Goal: Information Seeking & Learning: Learn about a topic

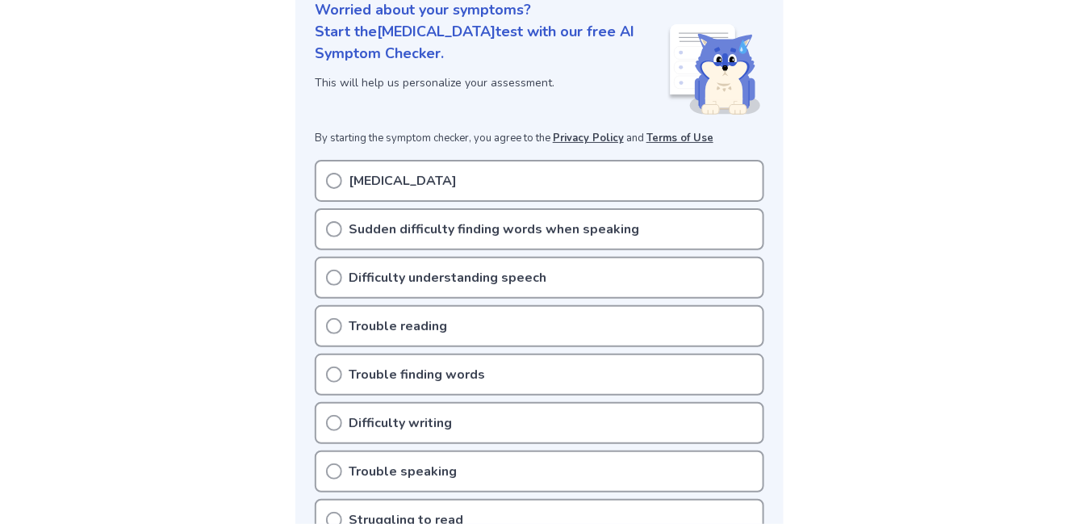
scroll to position [215, 0]
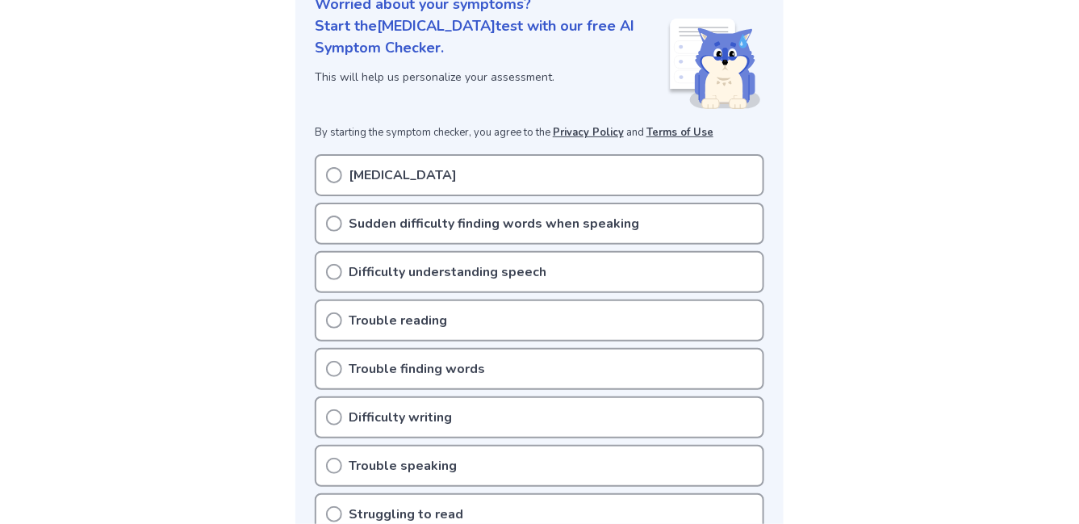
click at [353, 372] on p "Trouble finding words" at bounding box center [417, 368] width 136 height 19
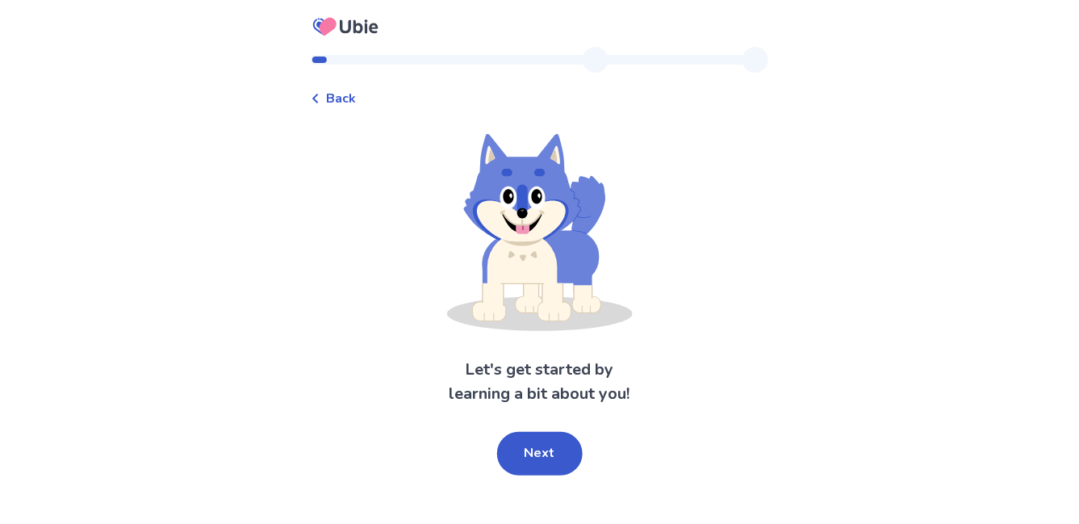
click at [353, 97] on span "Back" at bounding box center [342, 98] width 30 height 19
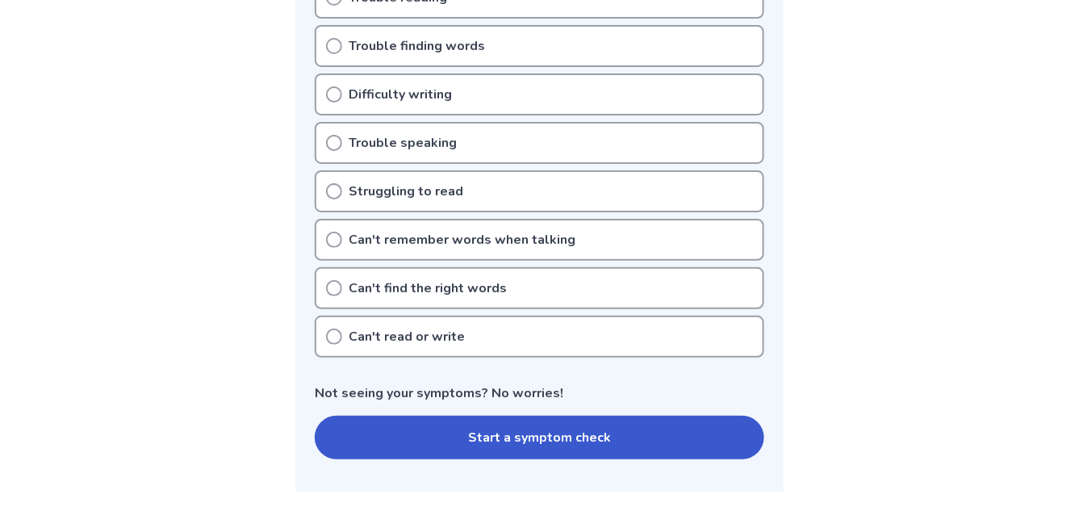
scroll to position [542, 0]
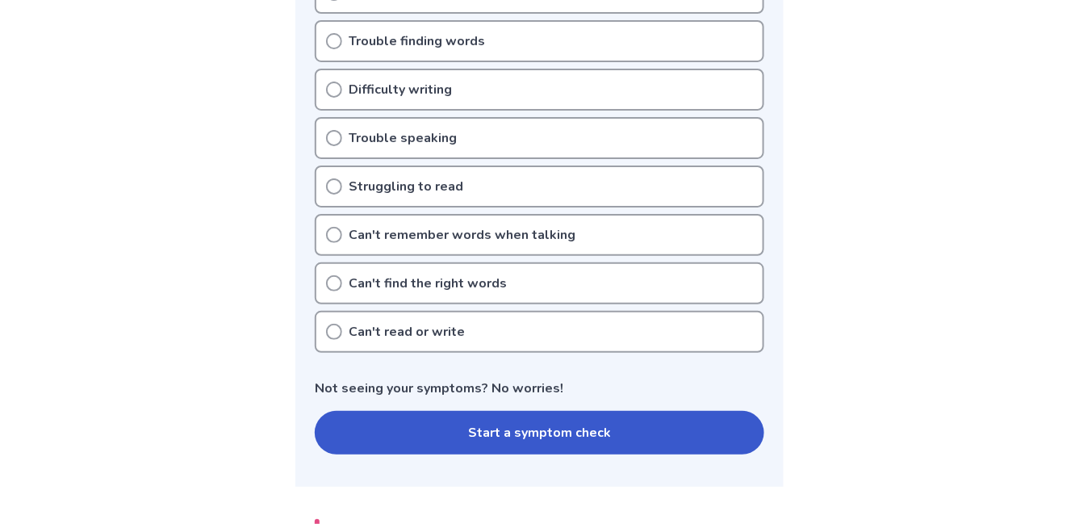
click at [557, 449] on button "Start a symptom check" at bounding box center [539, 433] width 449 height 44
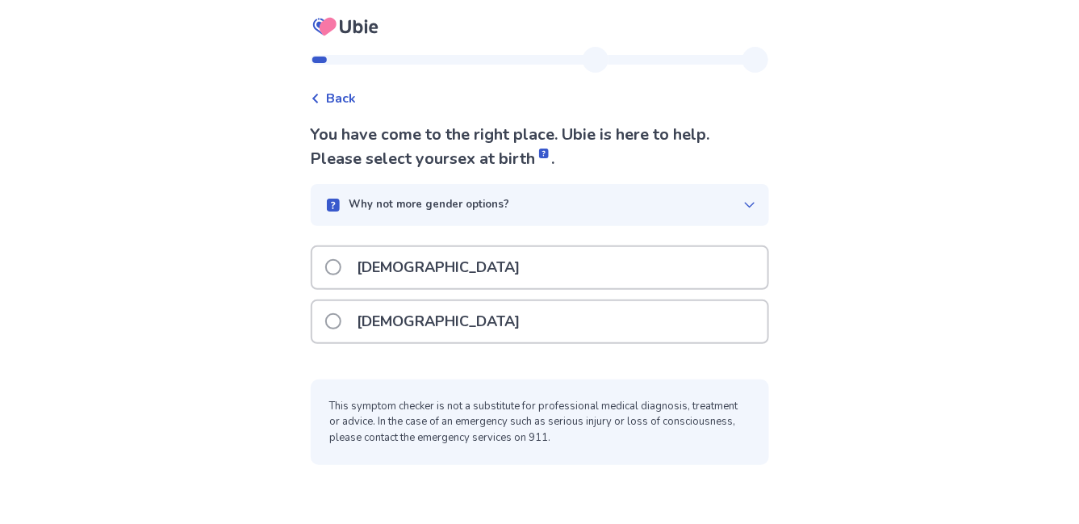
click at [380, 291] on div "Male" at bounding box center [540, 272] width 458 height 54
click at [380, 263] on p "Male" at bounding box center [439, 267] width 182 height 41
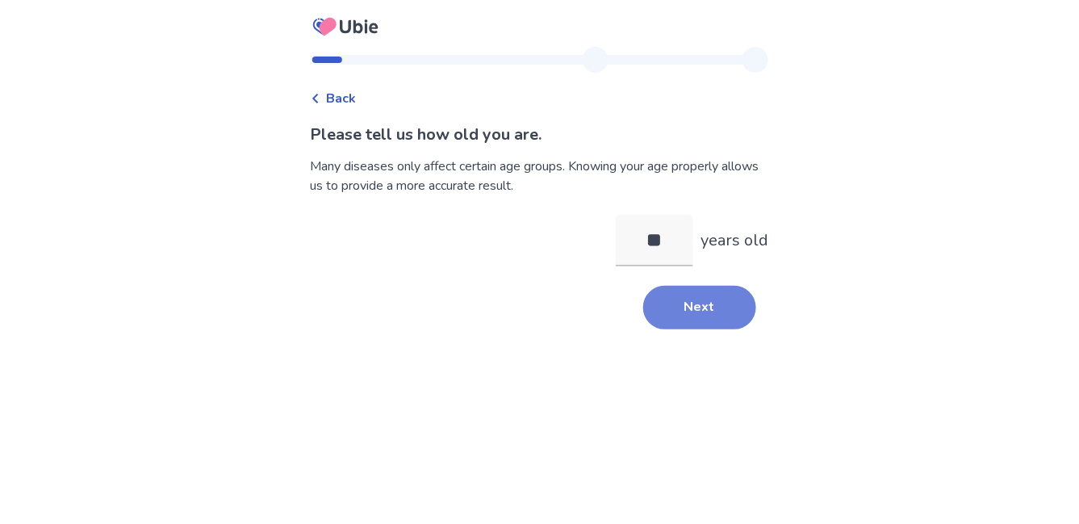
type input "**"
click at [699, 299] on button "Next" at bounding box center [699, 308] width 113 height 44
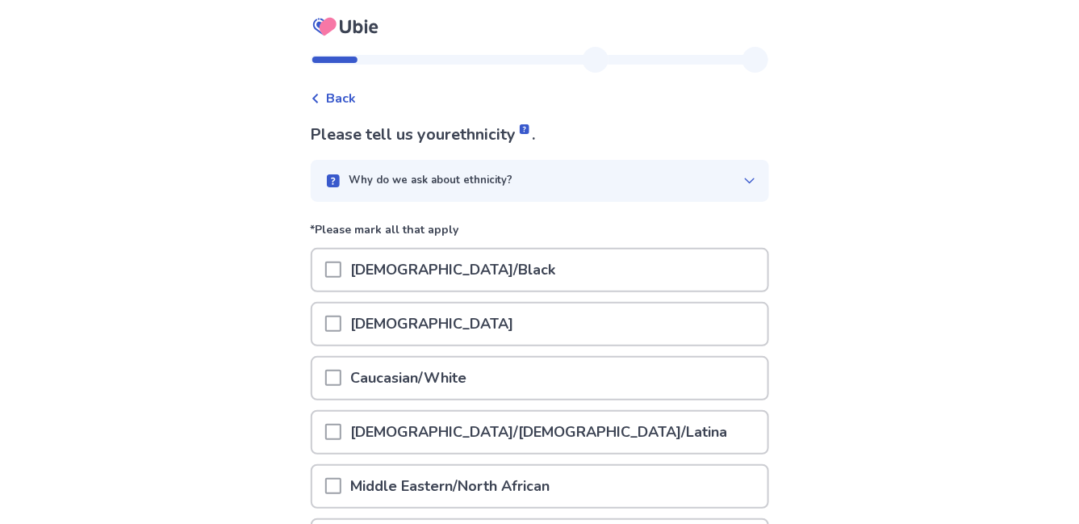
click at [457, 375] on p "Caucasian/White" at bounding box center [409, 377] width 136 height 41
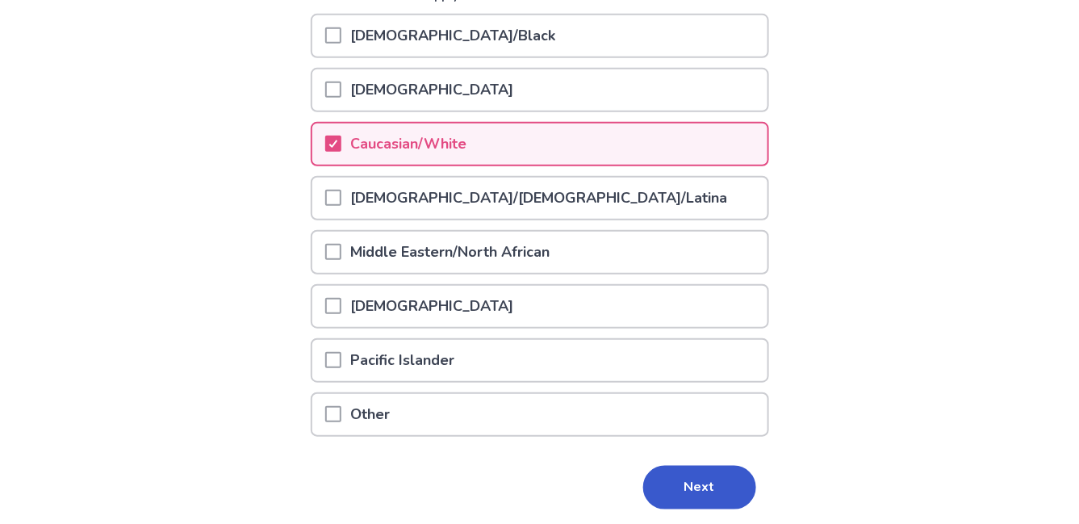
scroll to position [245, 0]
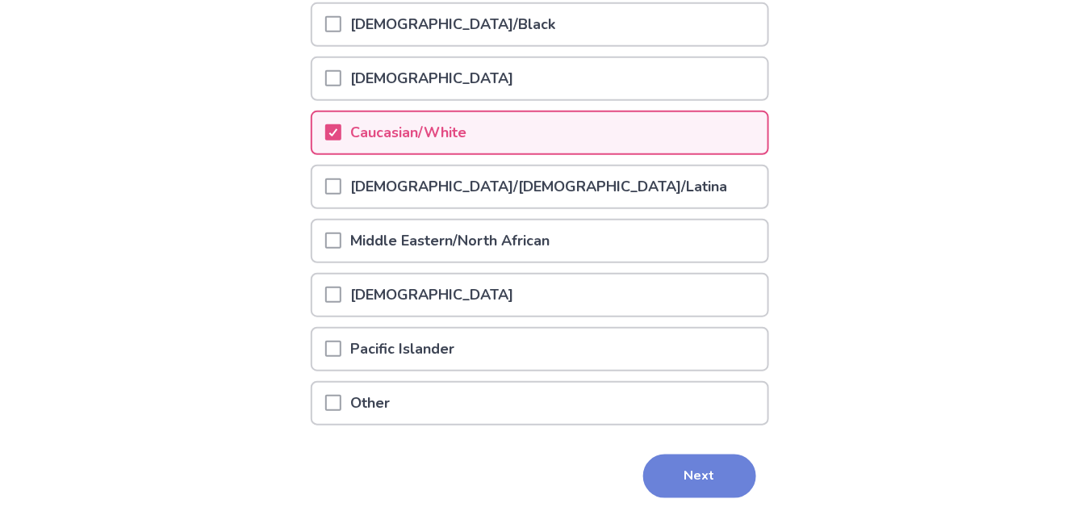
click at [720, 482] on button "Next" at bounding box center [699, 476] width 113 height 44
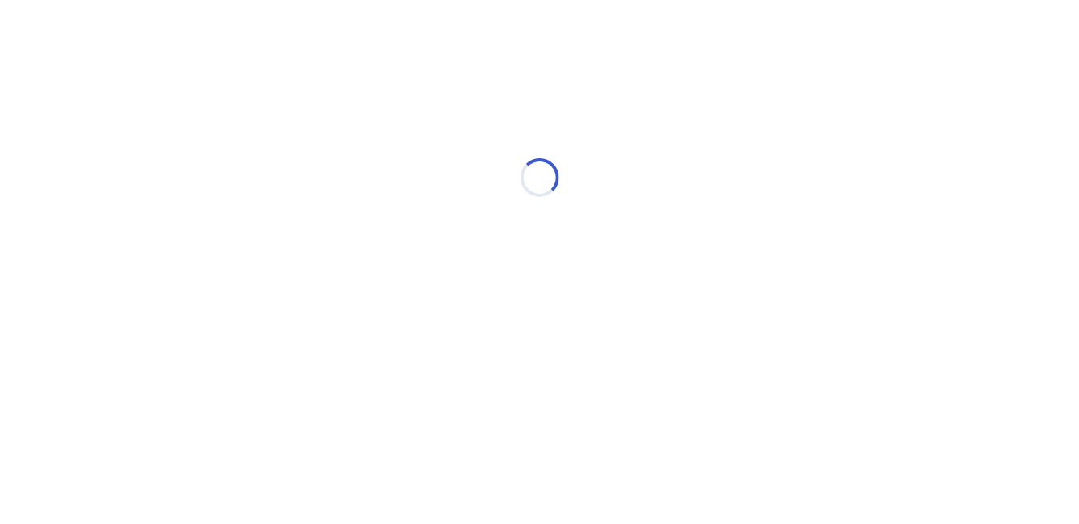
scroll to position [0, 0]
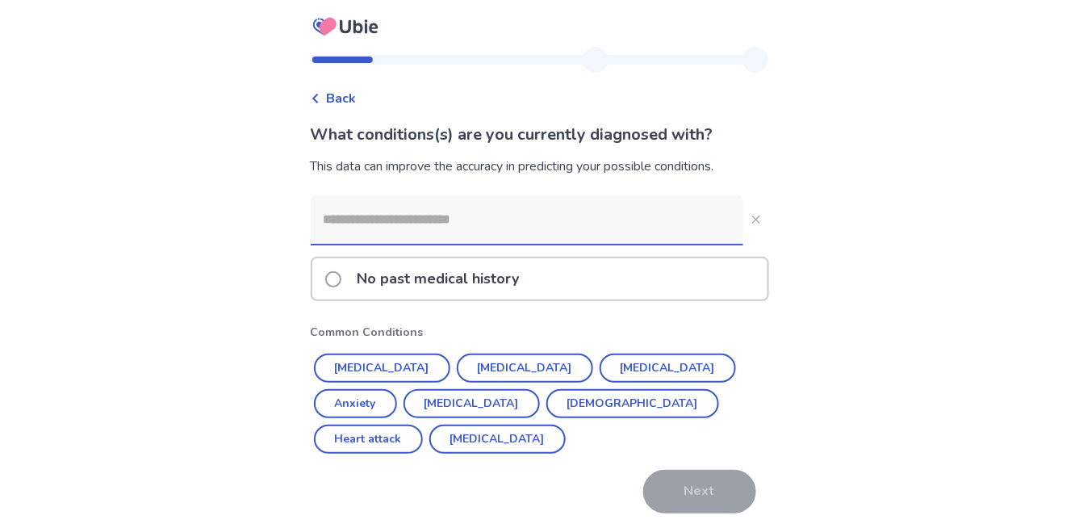
click at [711, 222] on input at bounding box center [527, 219] width 432 height 48
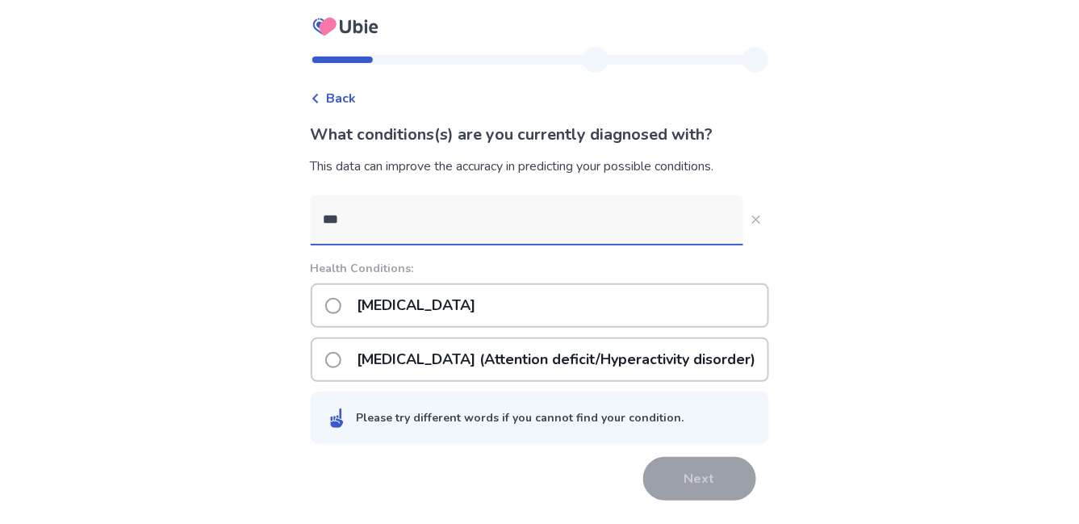
type input "****"
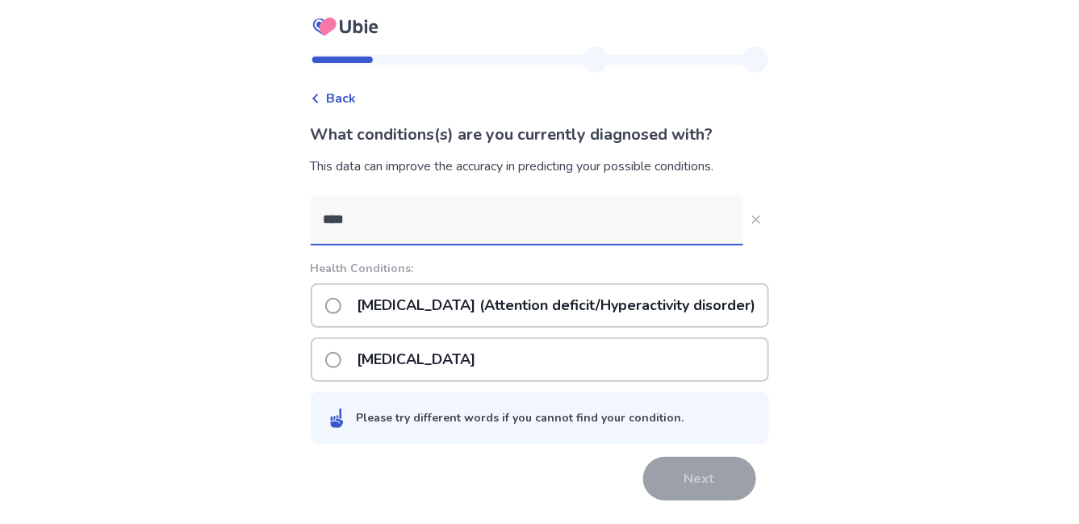
click at [389, 314] on p "ADHD (Attention deficit/Hyperactivity disorder)" at bounding box center [557, 305] width 418 height 41
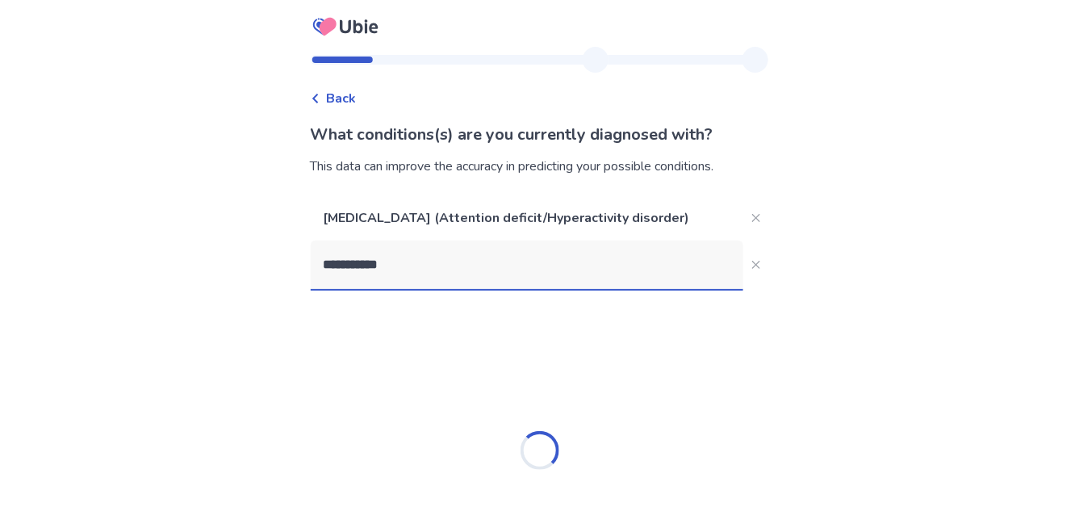
type input "**********"
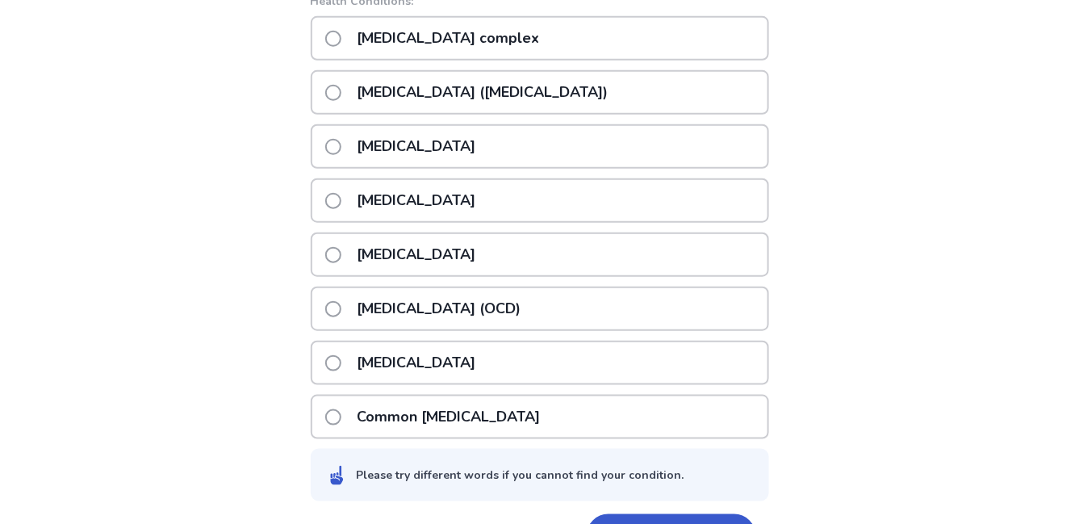
scroll to position [314, 0]
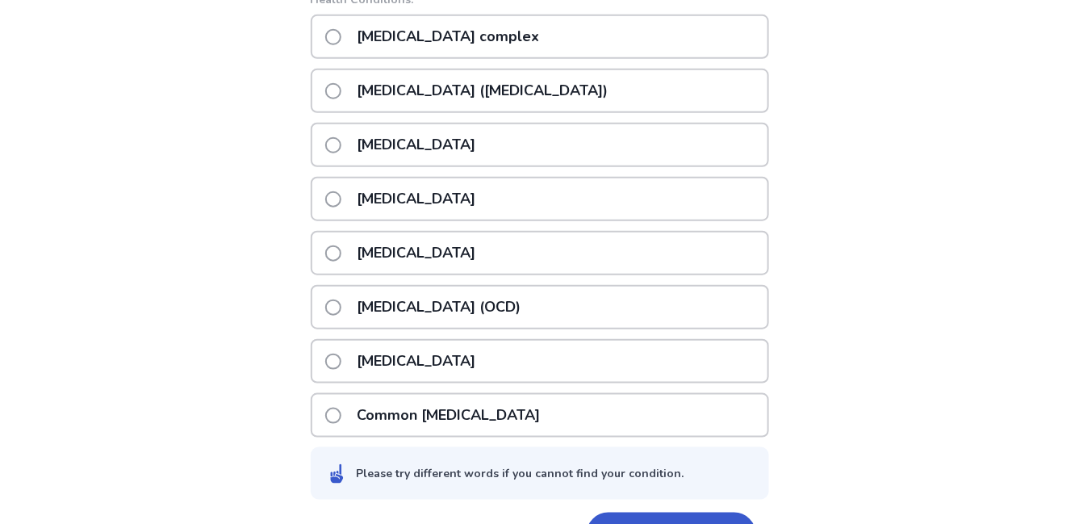
click at [469, 94] on p "Post-traumatic stress disorder (PTSD)" at bounding box center [483, 90] width 270 height 41
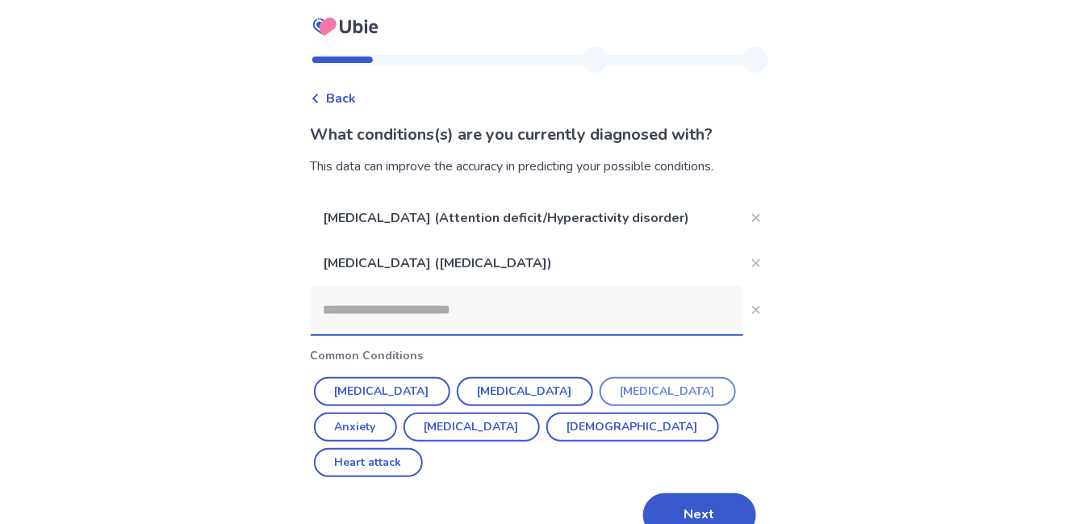
click at [608, 390] on button "Depression" at bounding box center [667, 391] width 136 height 29
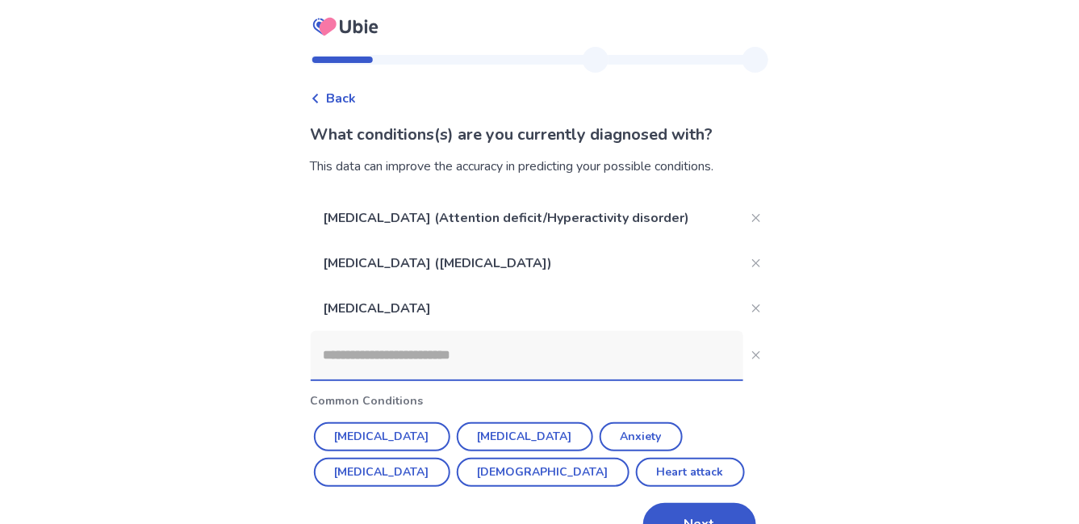
scroll to position [42, 0]
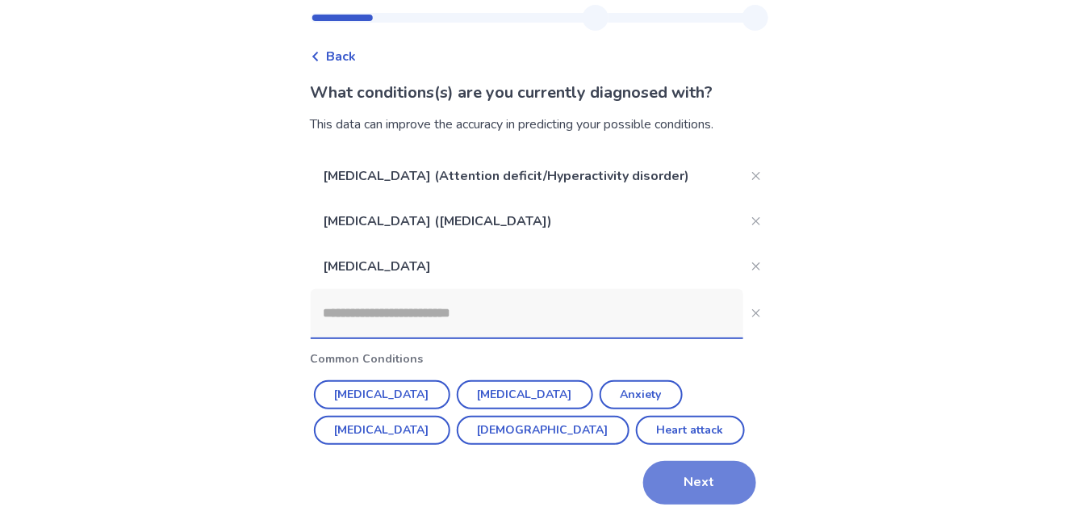
click at [657, 483] on button "Next" at bounding box center [699, 483] width 113 height 44
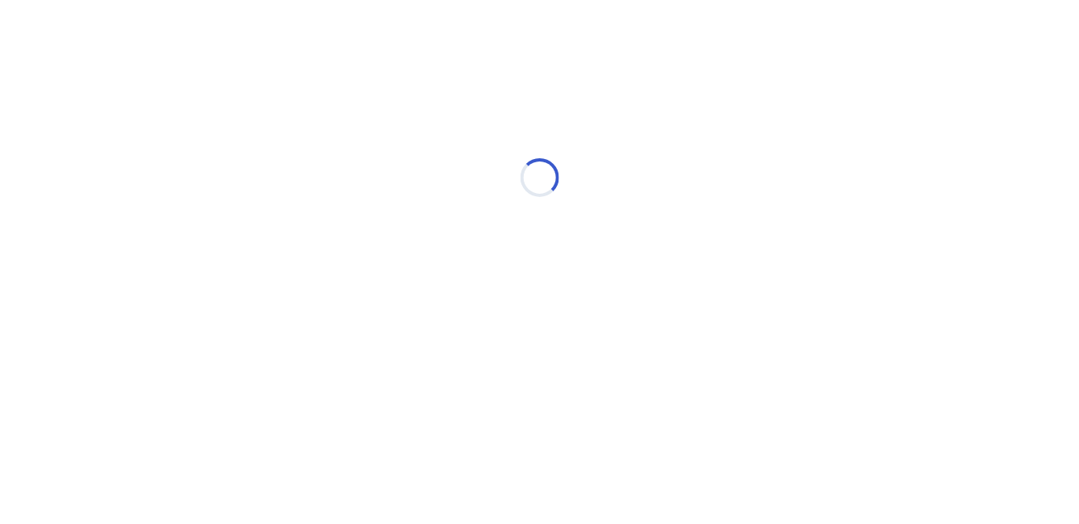
scroll to position [0, 0]
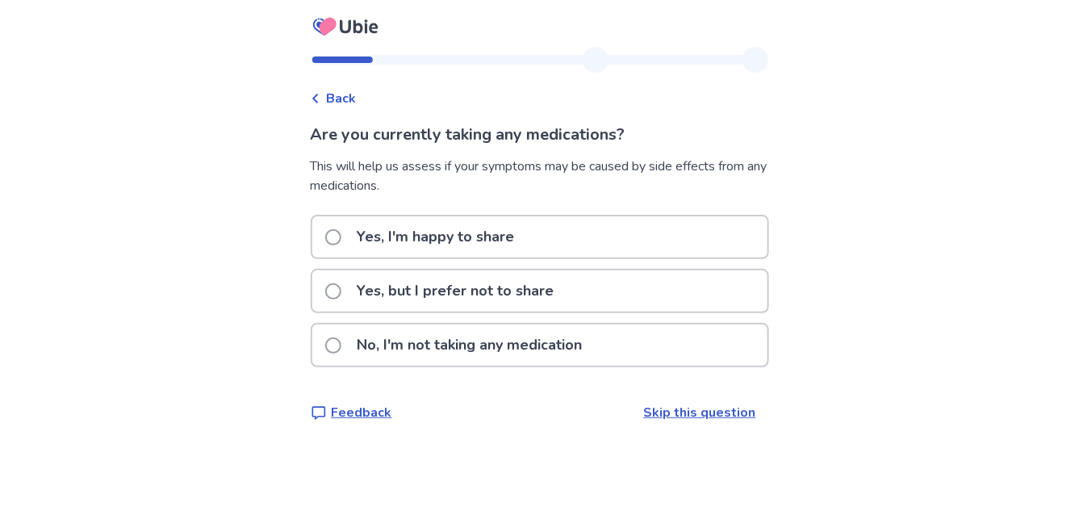
click at [567, 356] on p "No, I'm not taking any medication" at bounding box center [470, 344] width 244 height 41
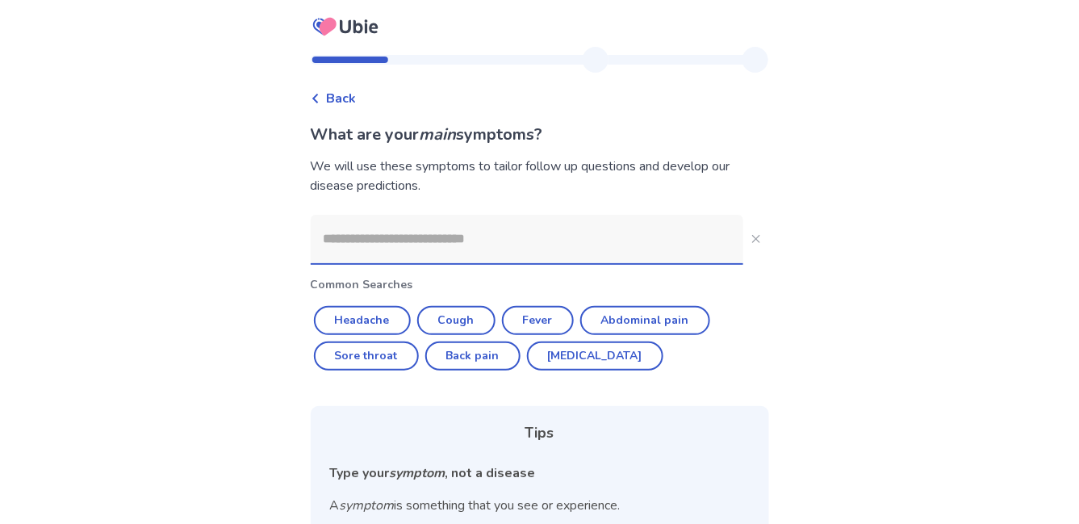
scroll to position [182, 0]
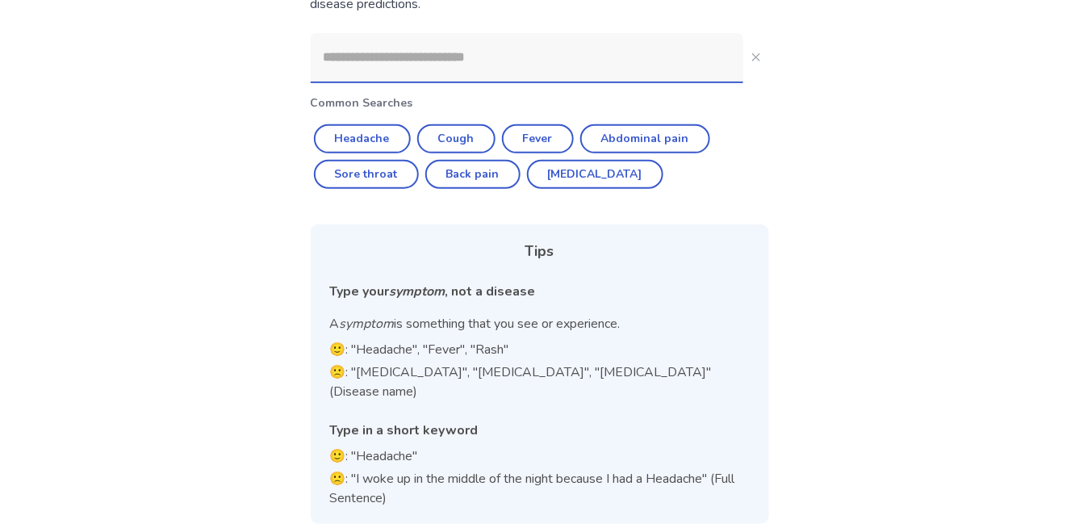
click at [546, 52] on input at bounding box center [527, 57] width 432 height 48
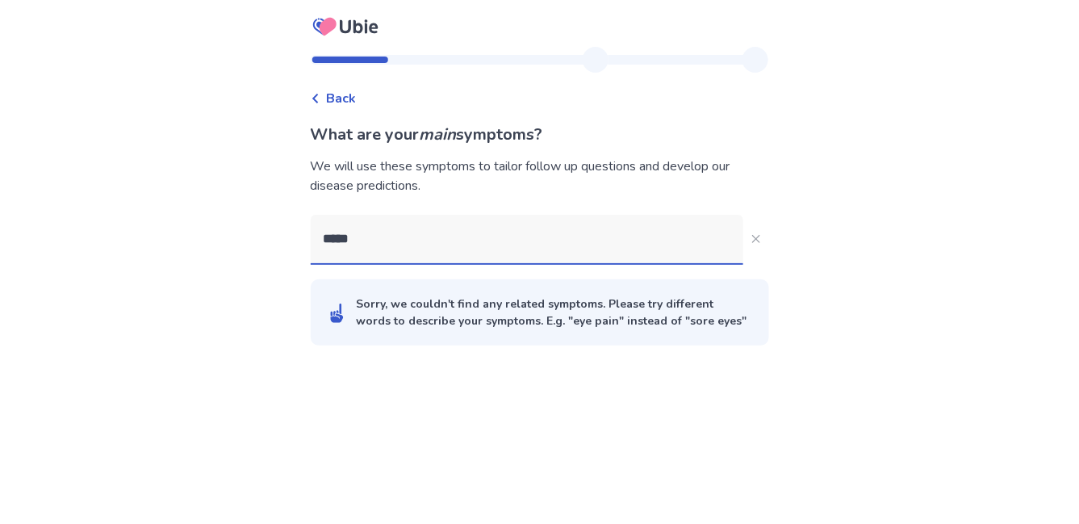
scroll to position [0, 0]
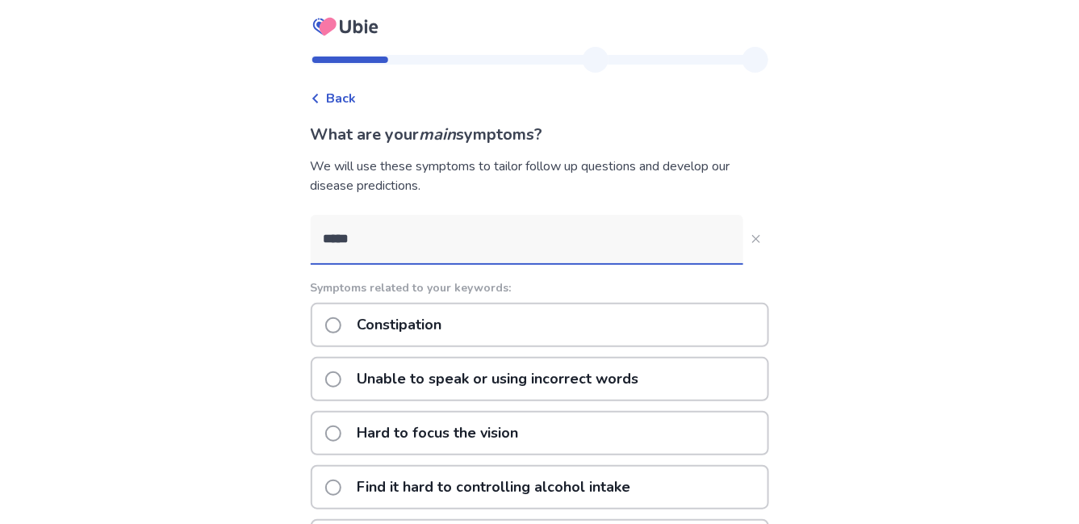
type input "****"
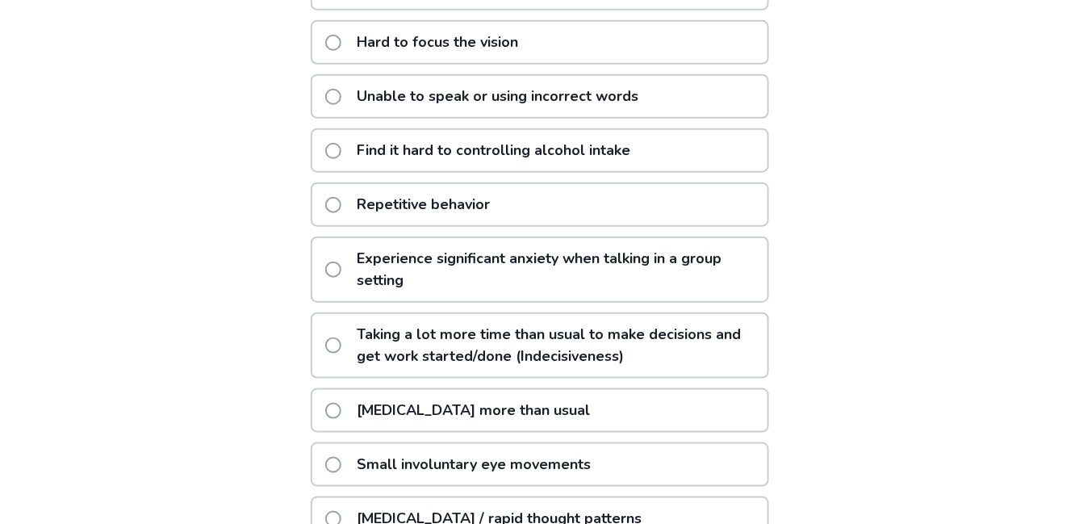
scroll to position [435, 0]
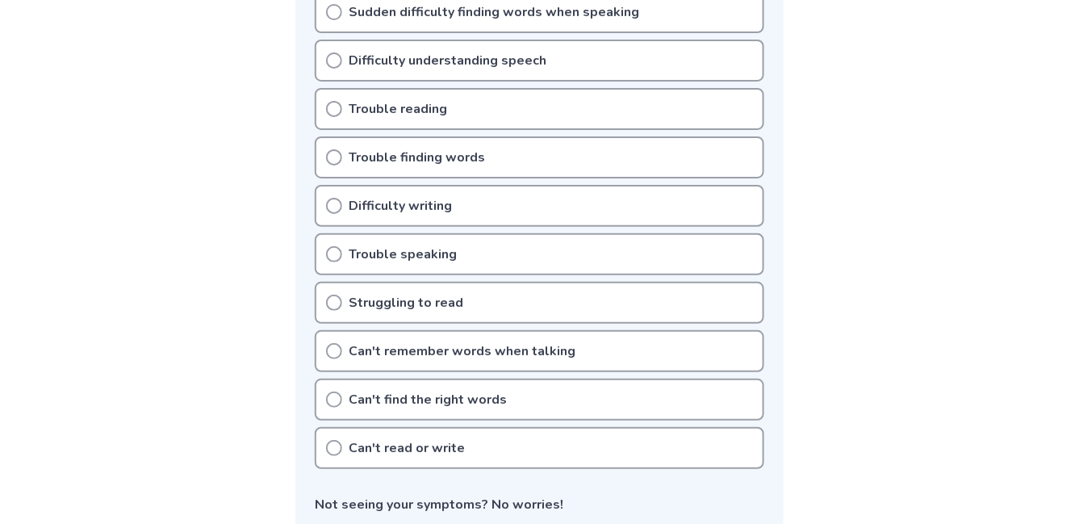
scroll to position [429, 0]
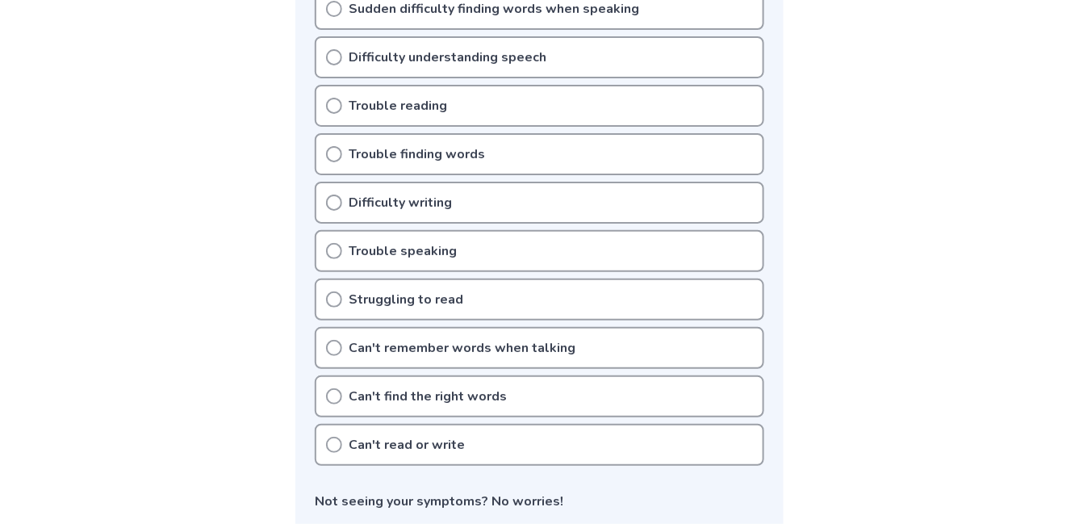
click at [334, 152] on icon at bounding box center [334, 154] width 16 height 16
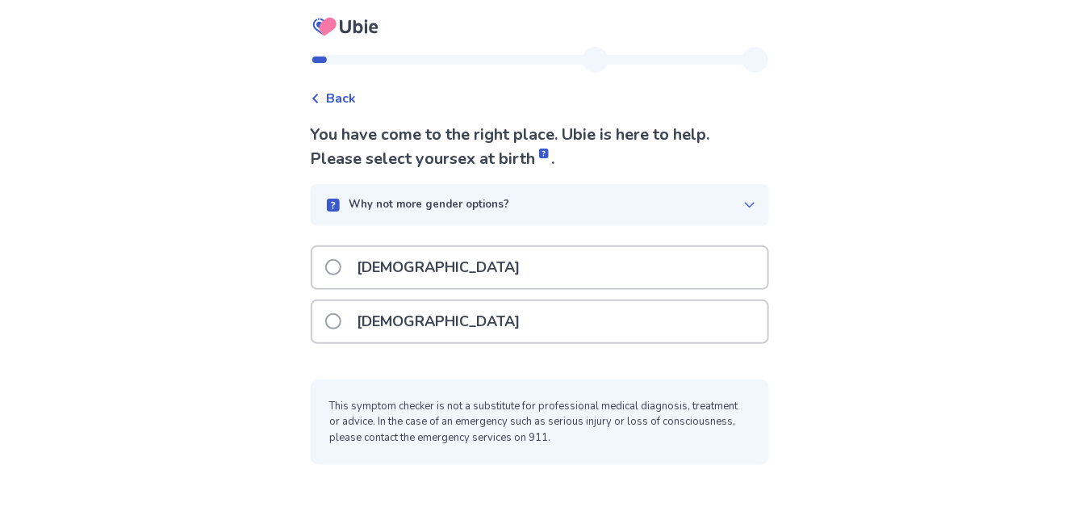
click at [382, 265] on p "Male" at bounding box center [439, 267] width 182 height 41
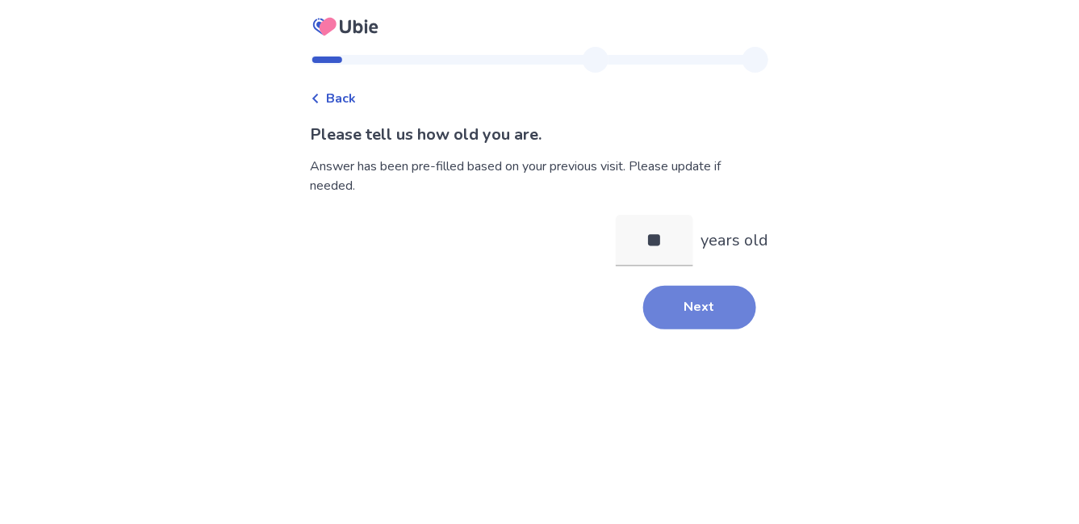
click at [657, 296] on button "Next" at bounding box center [699, 308] width 113 height 44
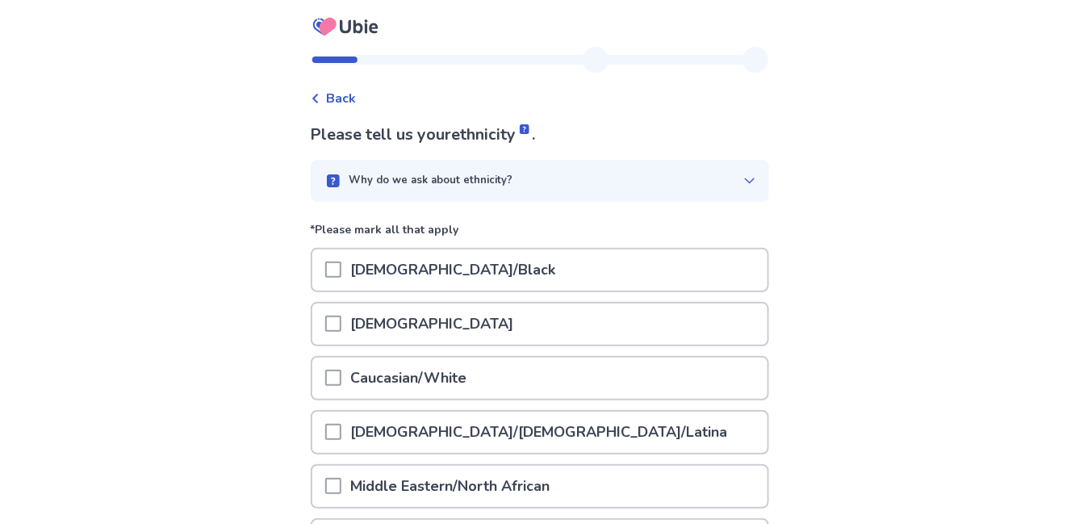
click at [512, 370] on div "Caucasian/White" at bounding box center [539, 377] width 455 height 41
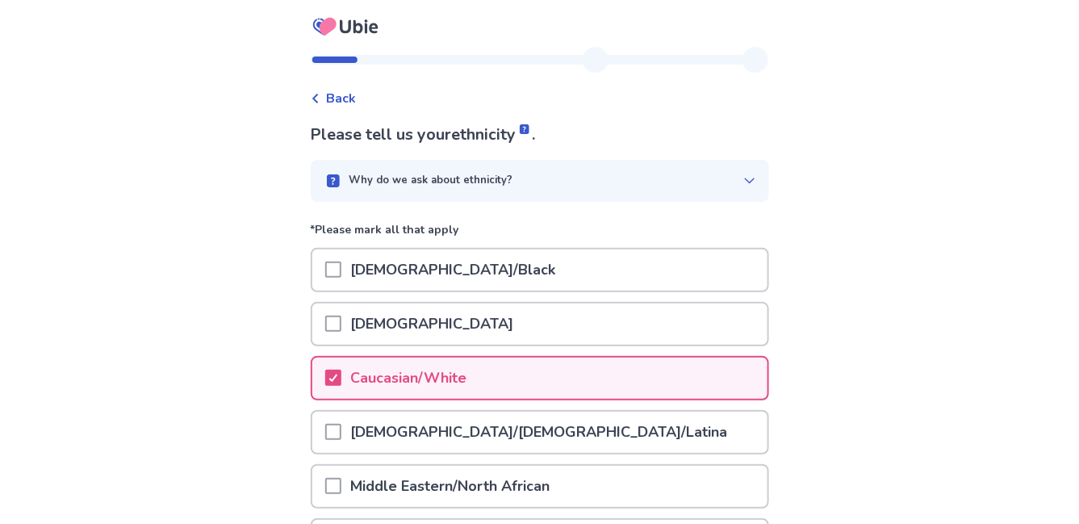
scroll to position [290, 0]
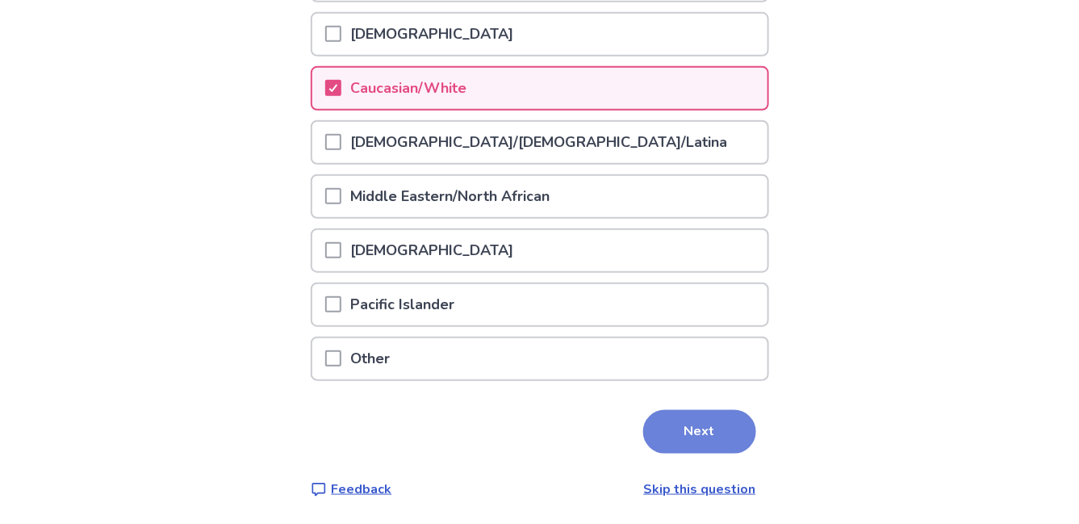
click at [678, 445] on button "Next" at bounding box center [699, 432] width 113 height 44
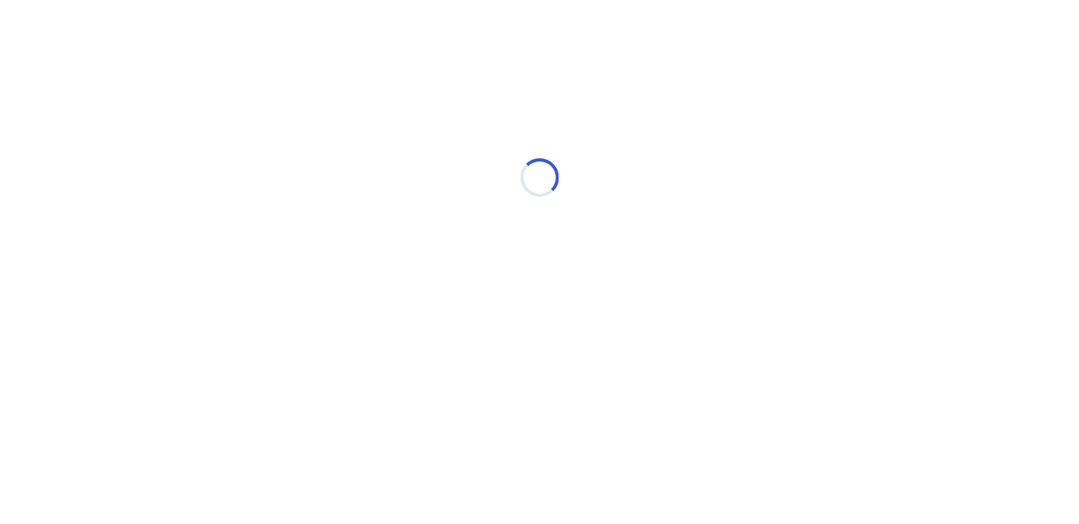
scroll to position [0, 0]
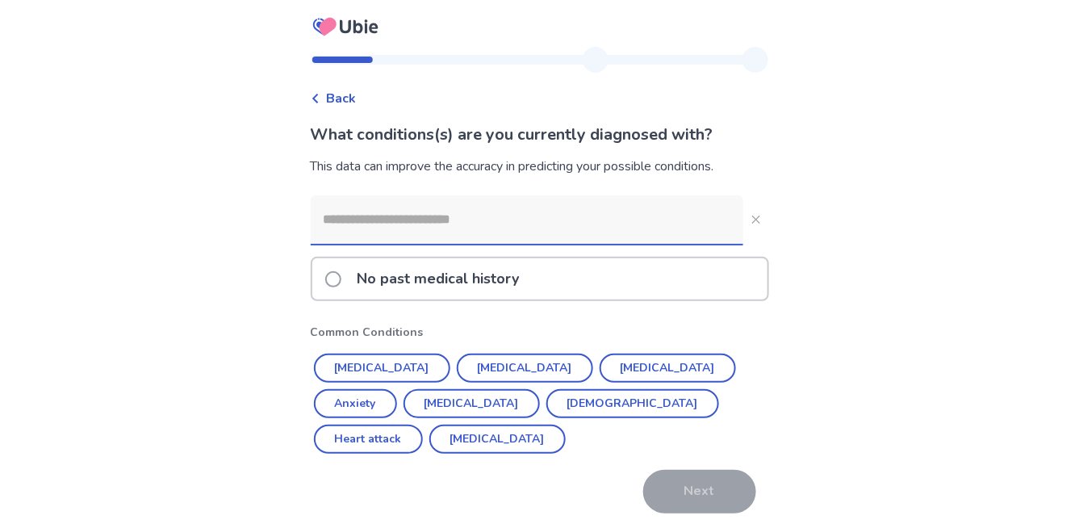
click at [353, 99] on span "Back" at bounding box center [342, 98] width 30 height 19
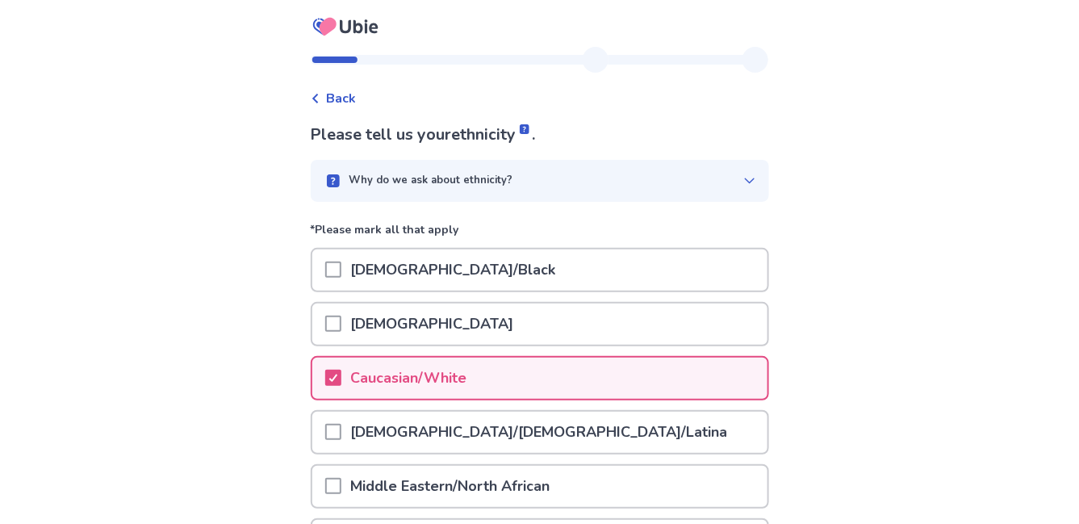
click at [349, 98] on span "Back" at bounding box center [342, 98] width 30 height 19
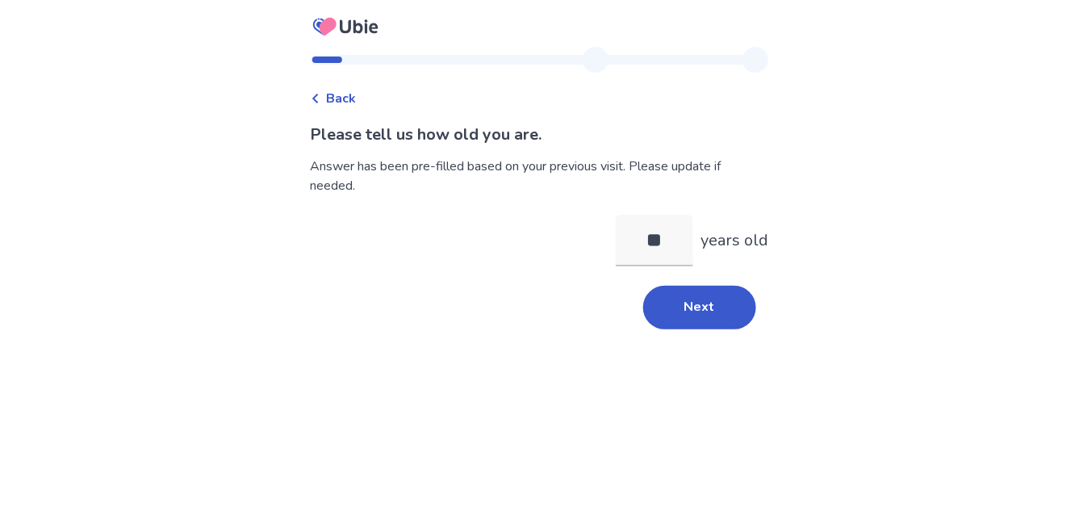
click at [349, 98] on span "Back" at bounding box center [342, 98] width 30 height 19
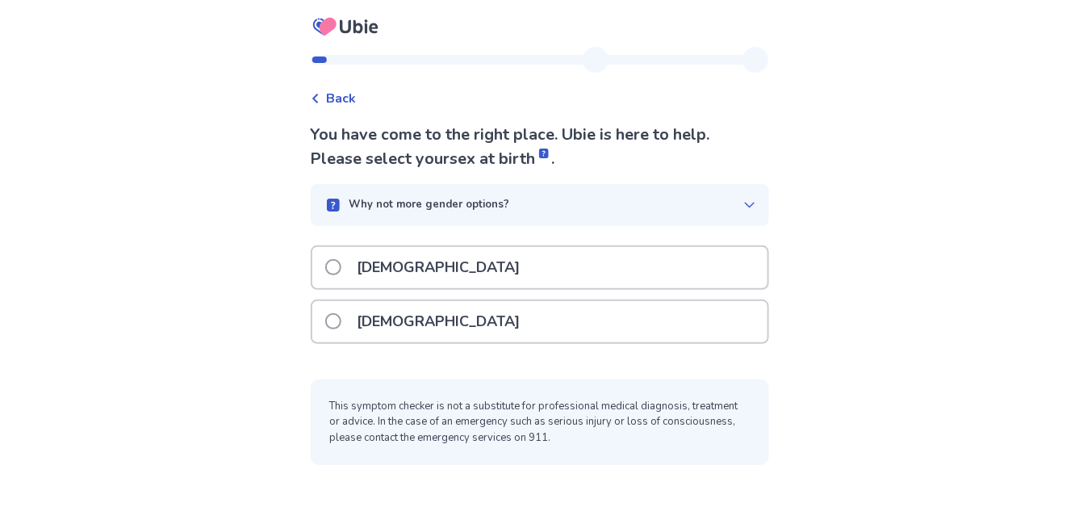
click at [349, 98] on span "Back" at bounding box center [342, 98] width 30 height 19
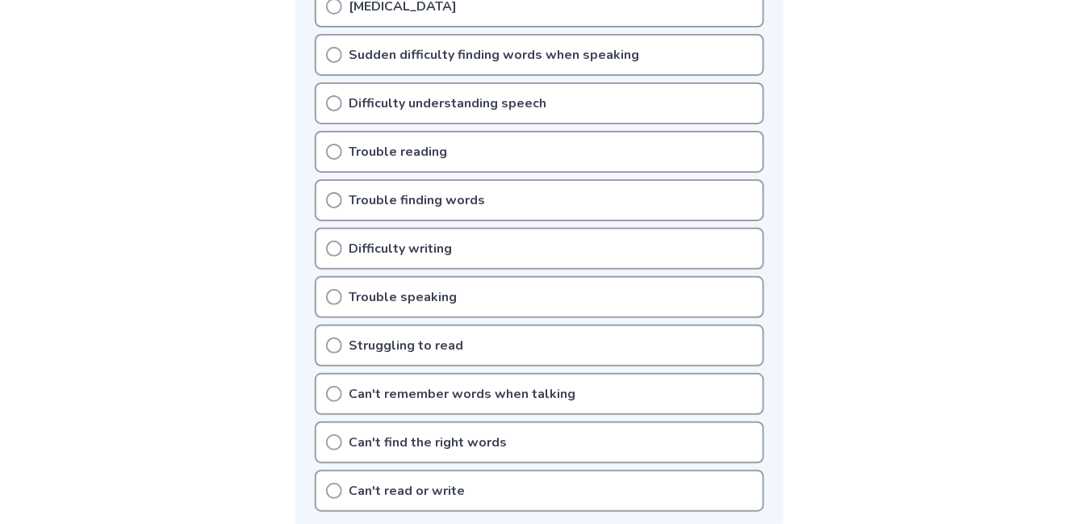
scroll to position [381, 0]
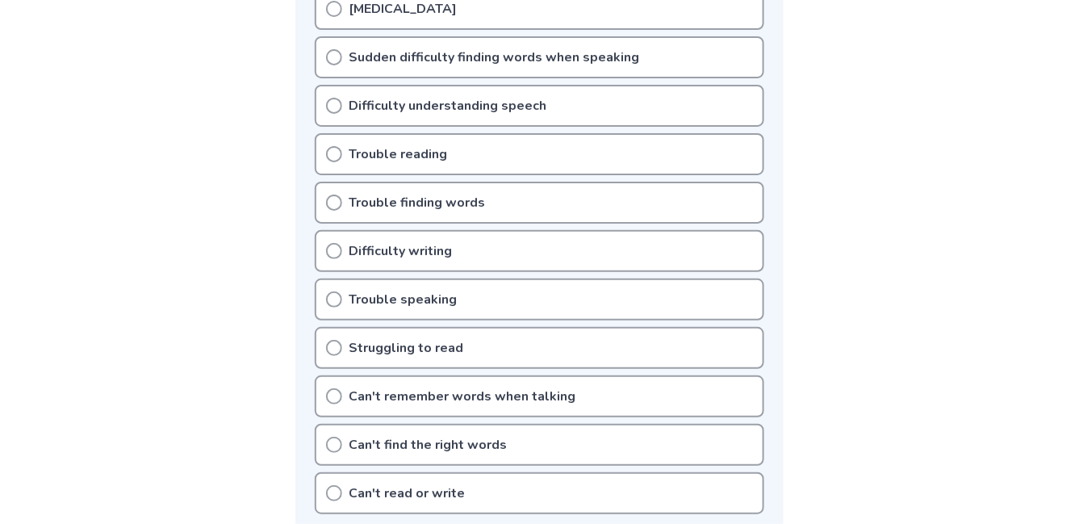
click at [420, 202] on p "Trouble finding words" at bounding box center [417, 202] width 136 height 19
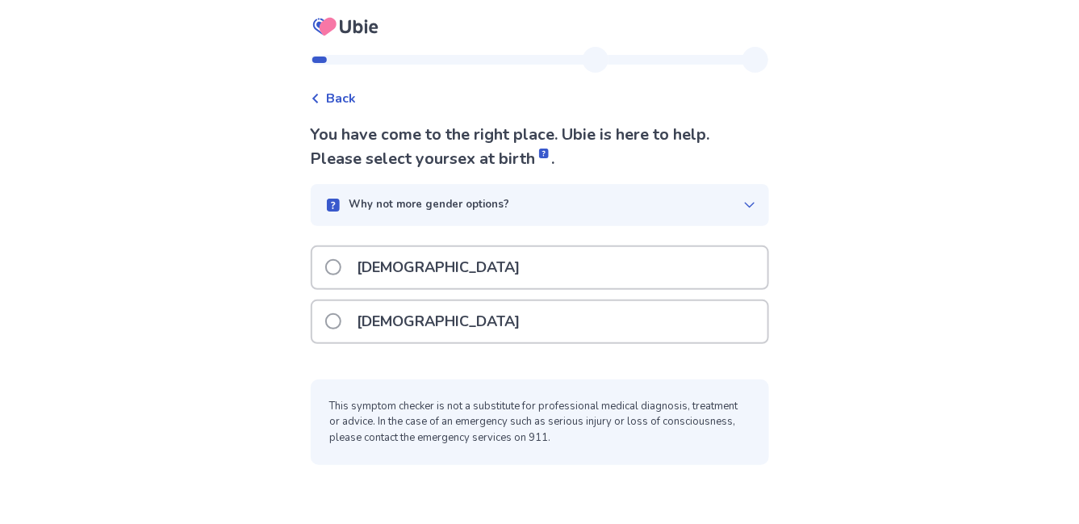
click at [437, 275] on div "[DEMOGRAPHIC_DATA]" at bounding box center [539, 267] width 455 height 41
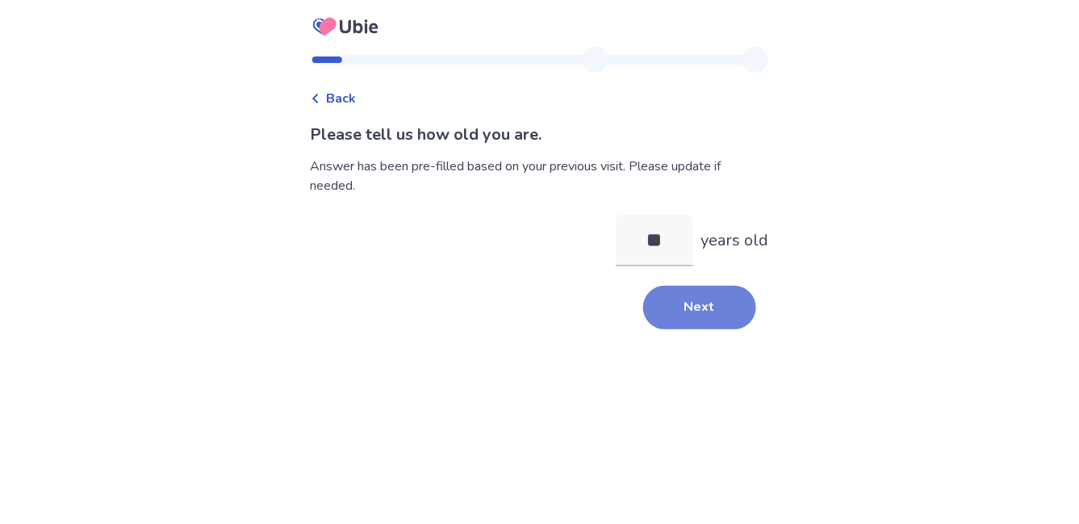
click at [658, 324] on button "Next" at bounding box center [699, 308] width 113 height 44
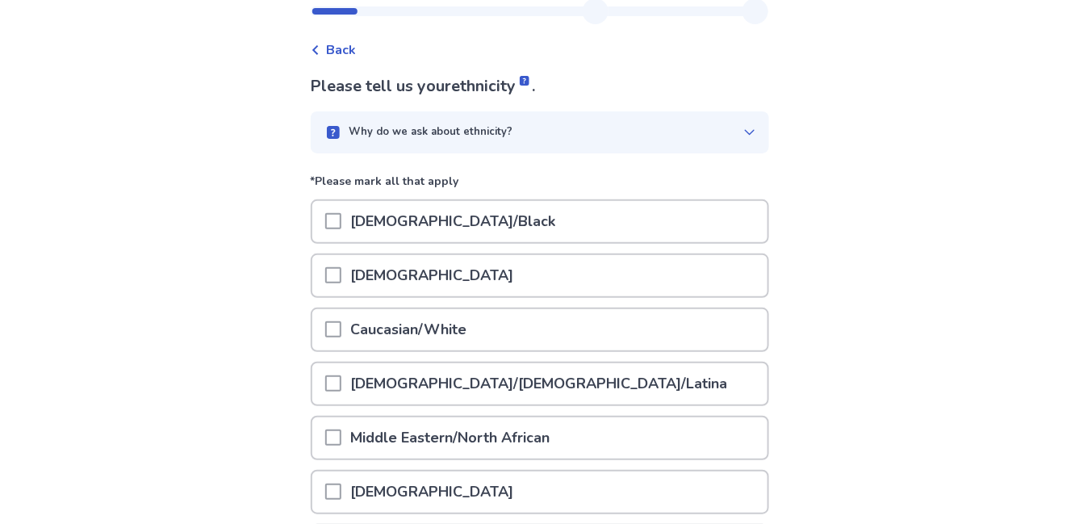
scroll to position [53, 0]
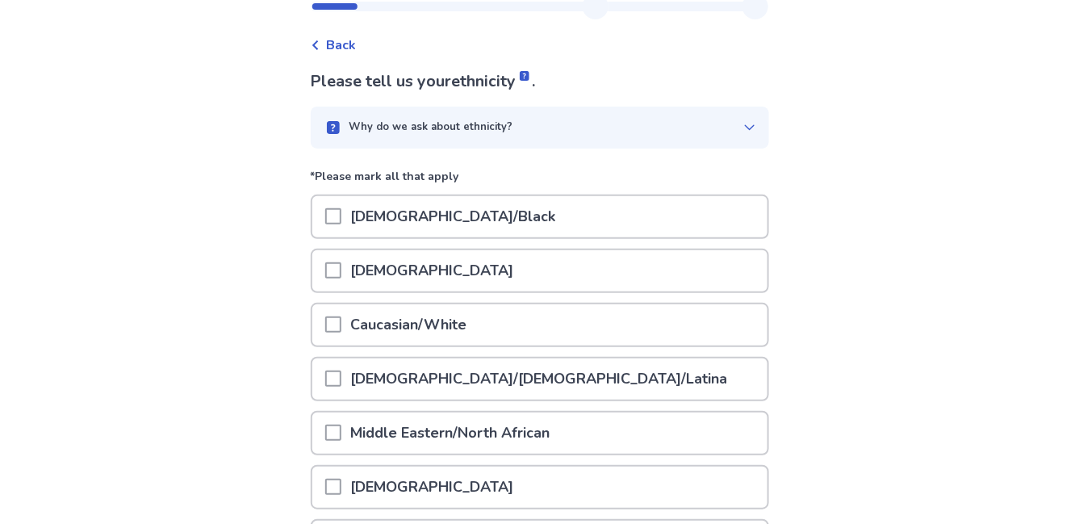
click at [651, 326] on div "Caucasian/White" at bounding box center [539, 324] width 455 height 41
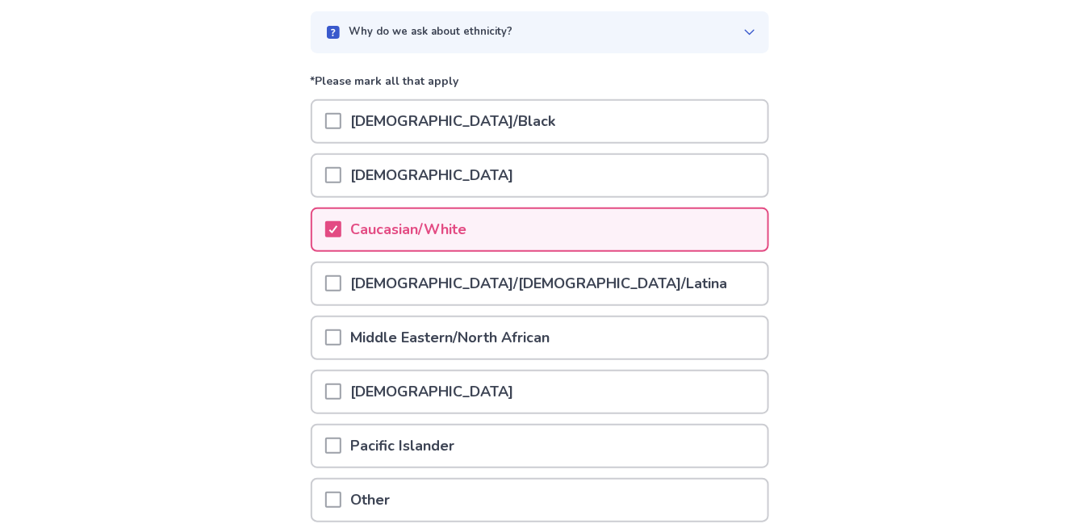
scroll to position [290, 0]
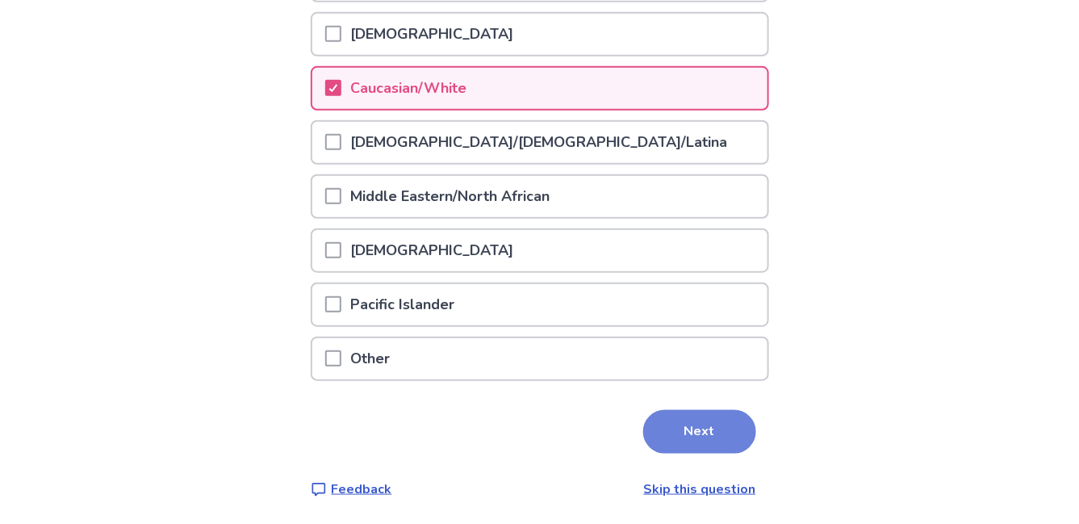
click at [691, 421] on button "Next" at bounding box center [699, 432] width 113 height 44
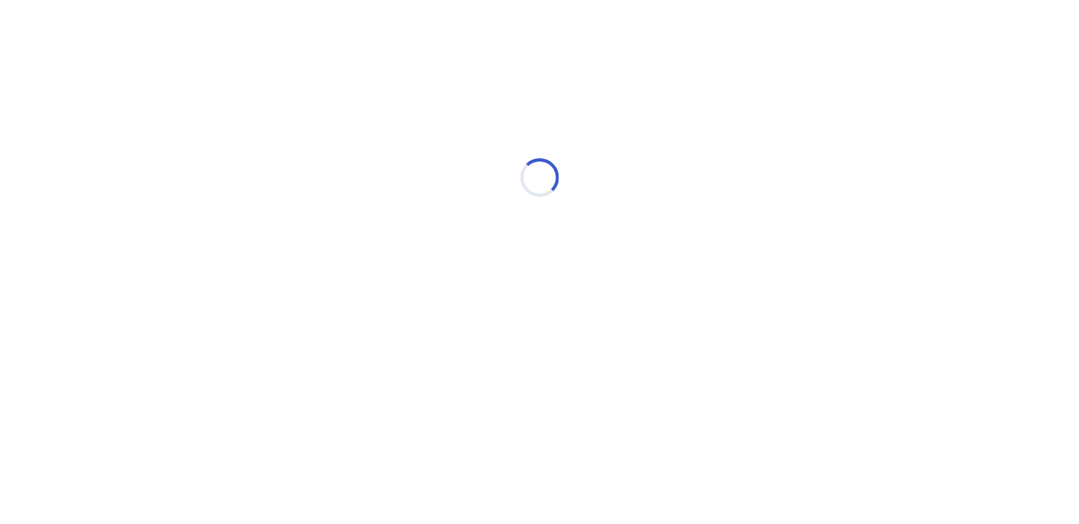
scroll to position [0, 0]
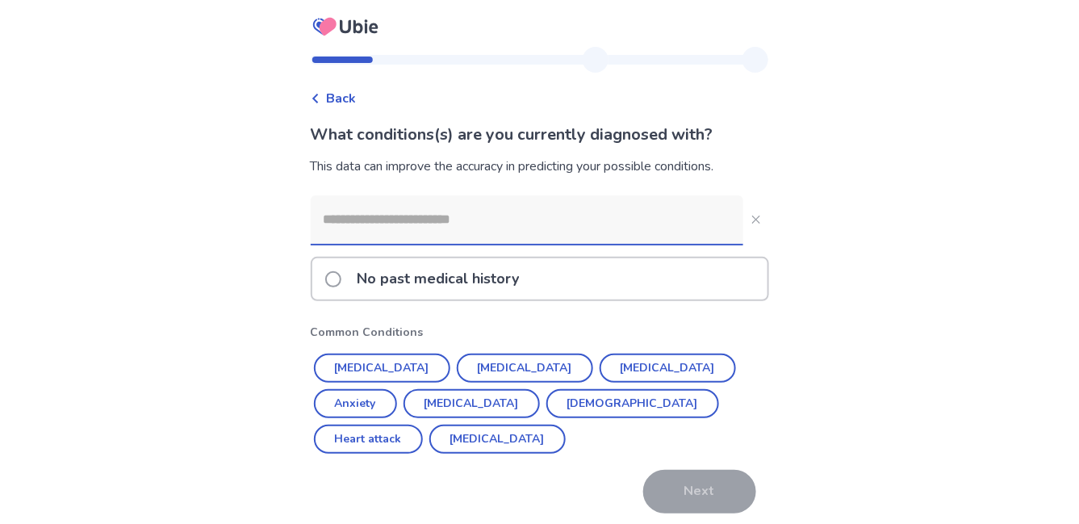
click at [621, 226] on input at bounding box center [527, 219] width 432 height 48
click at [397, 389] on button "Anxiety" at bounding box center [355, 403] width 83 height 29
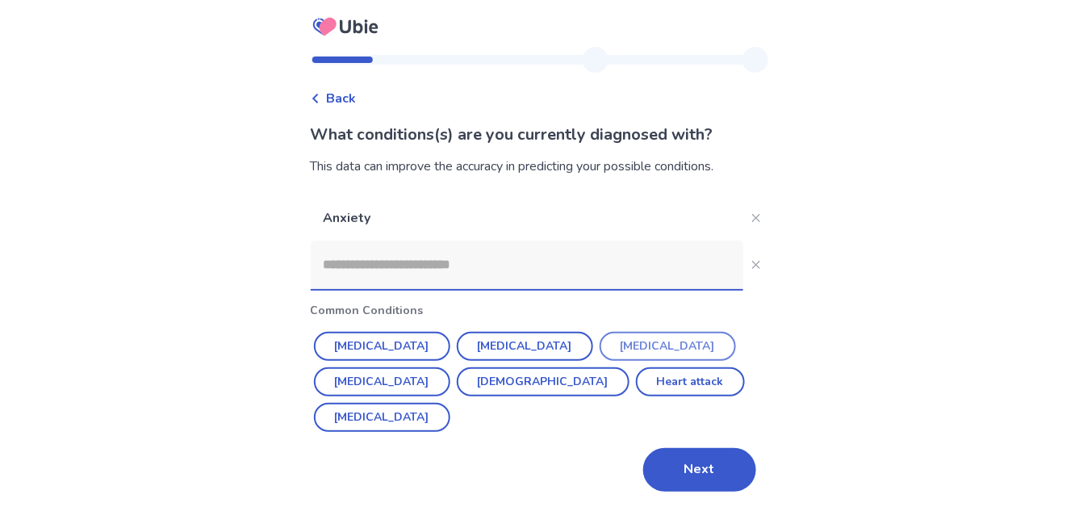
click at [617, 341] on button "[MEDICAL_DATA]" at bounding box center [667, 346] width 136 height 29
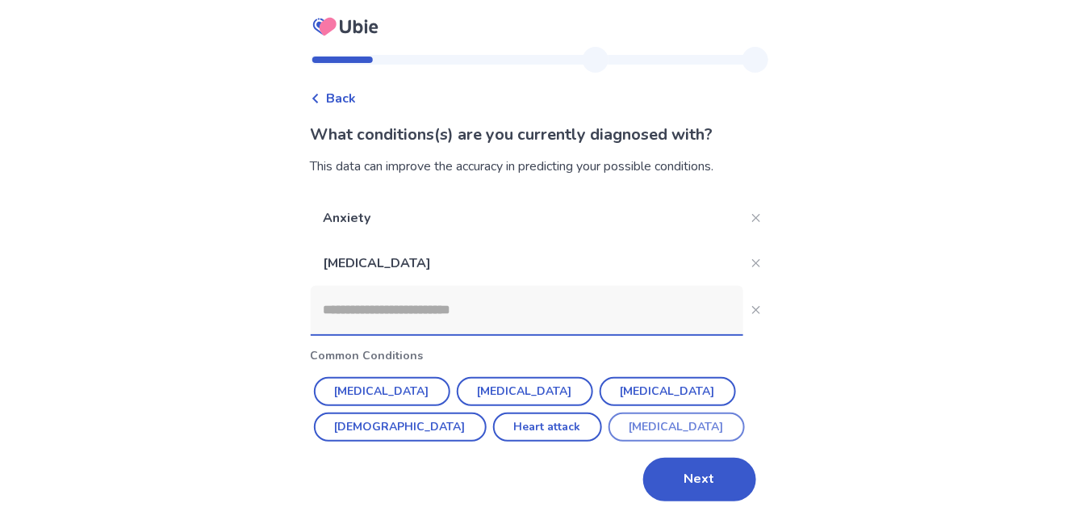
click at [608, 430] on button "[MEDICAL_DATA]" at bounding box center [676, 426] width 136 height 29
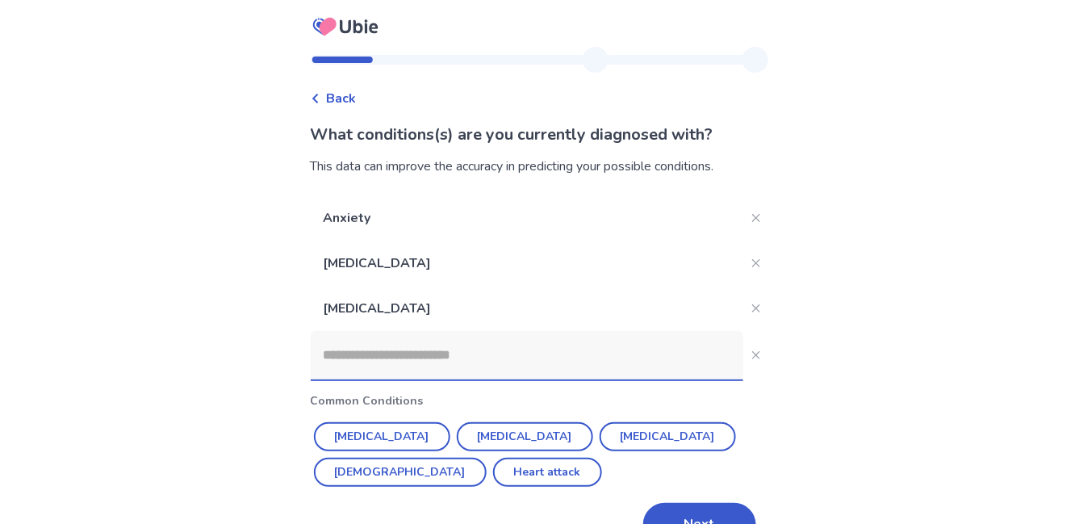
click at [482, 365] on input at bounding box center [527, 355] width 432 height 48
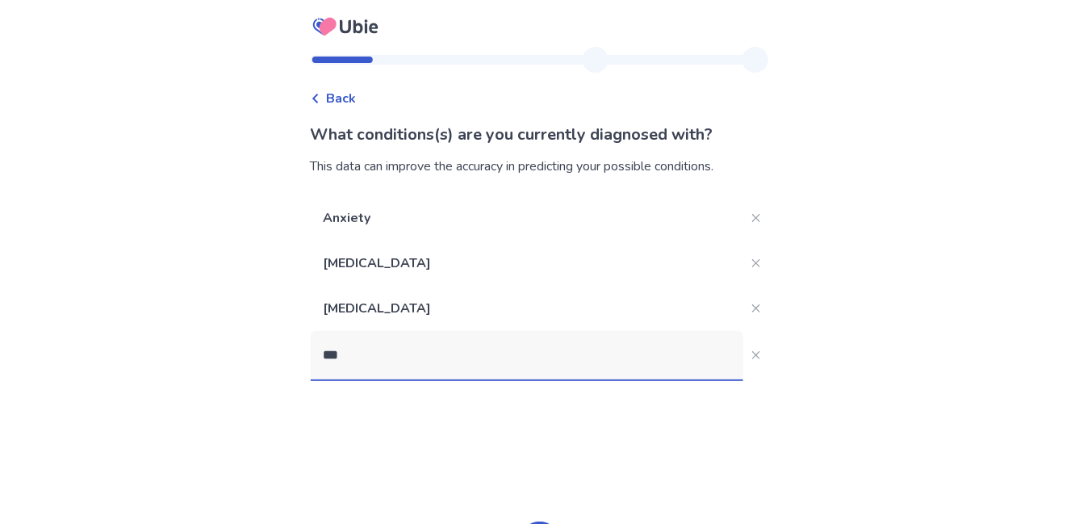
type input "****"
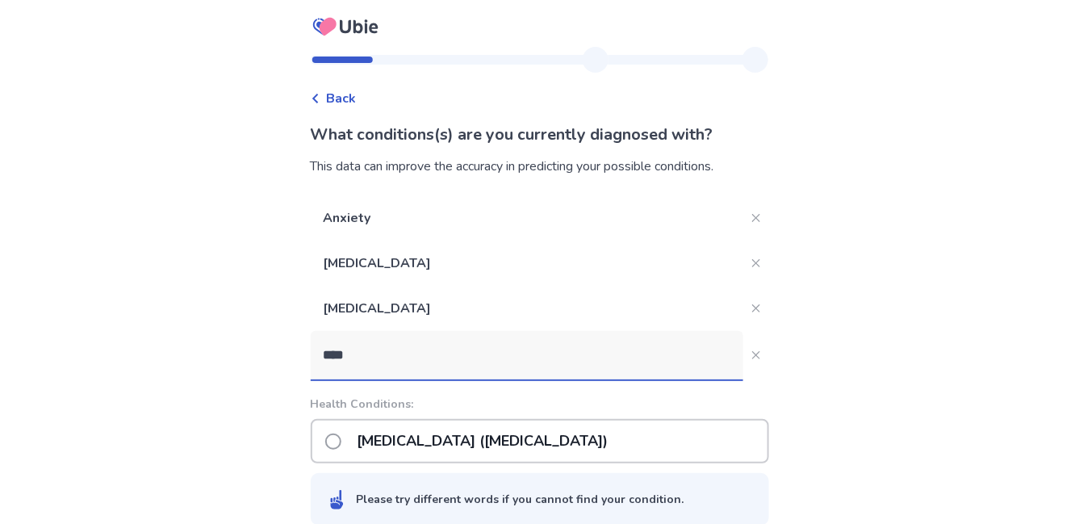
click at [418, 445] on p "[MEDICAL_DATA] ([MEDICAL_DATA])" at bounding box center [483, 440] width 270 height 41
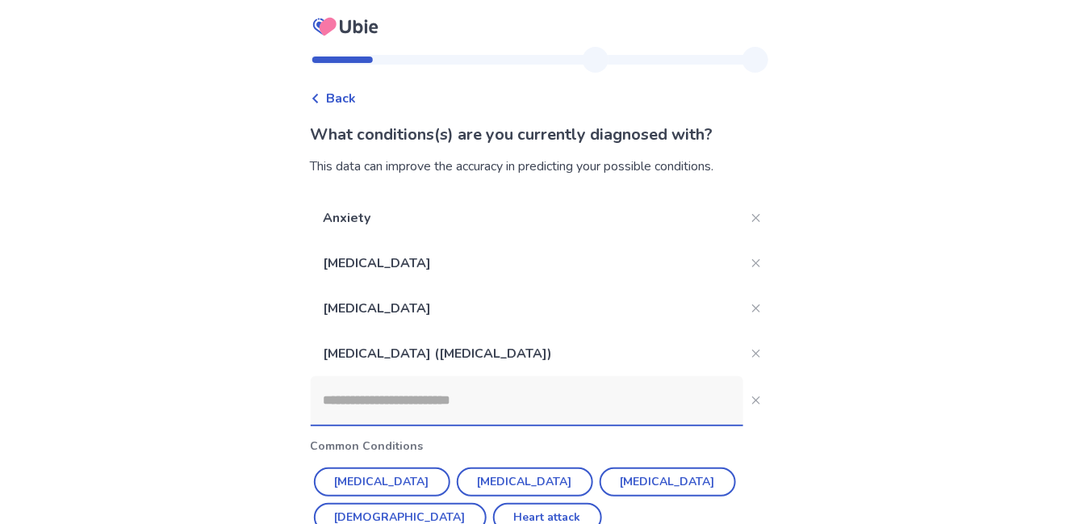
scroll to position [87, 0]
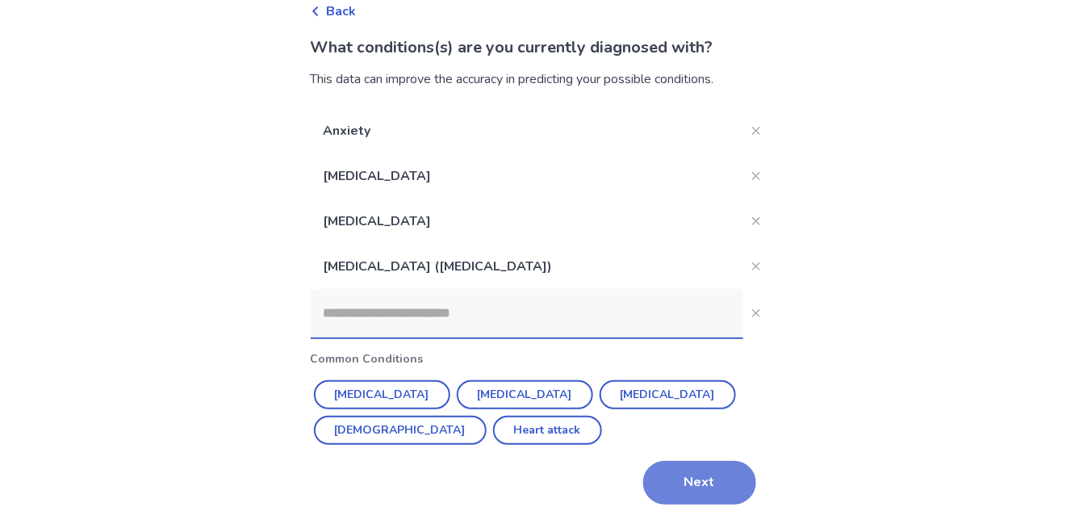
click at [688, 472] on button "Next" at bounding box center [699, 483] width 113 height 44
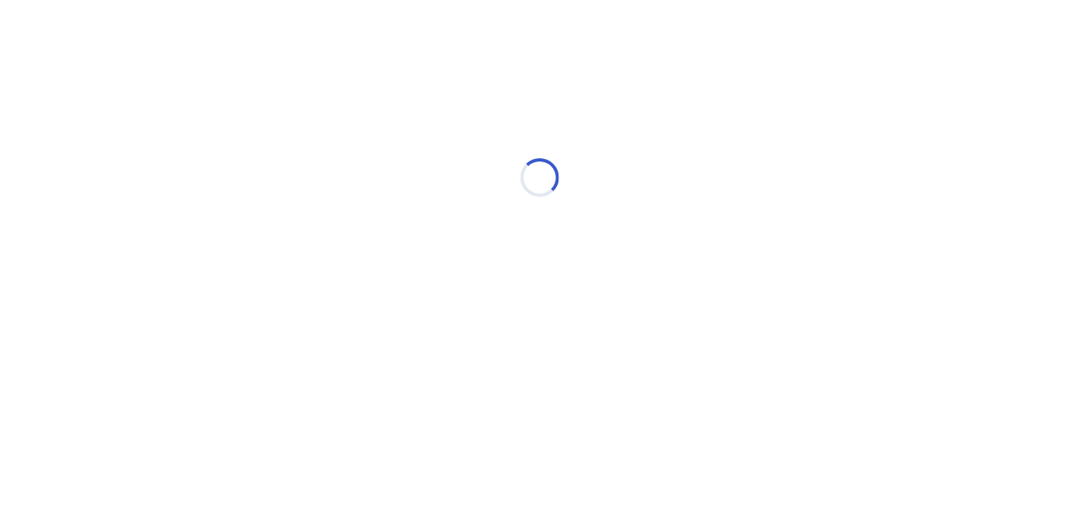
scroll to position [0, 0]
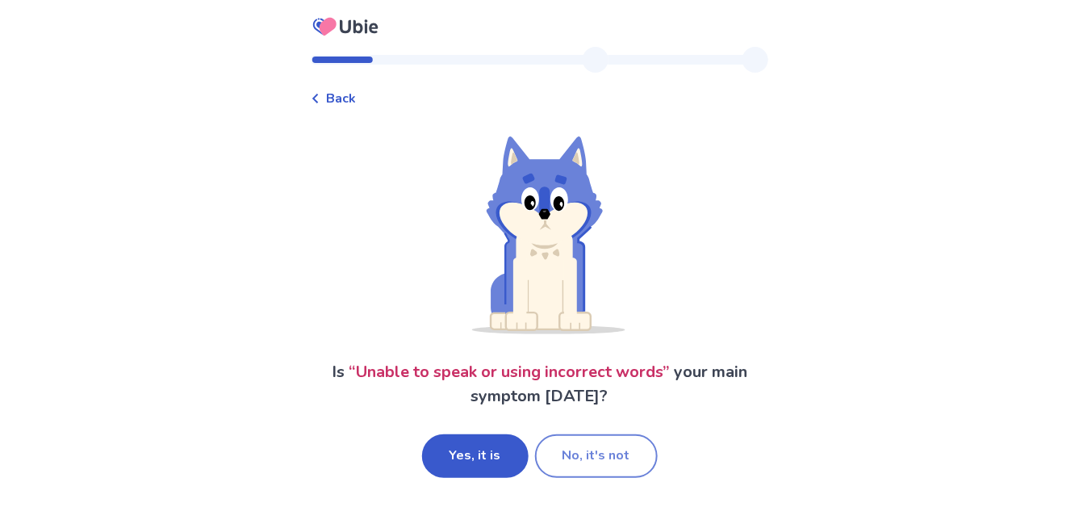
click at [576, 444] on button "No, it's not" at bounding box center [596, 456] width 123 height 44
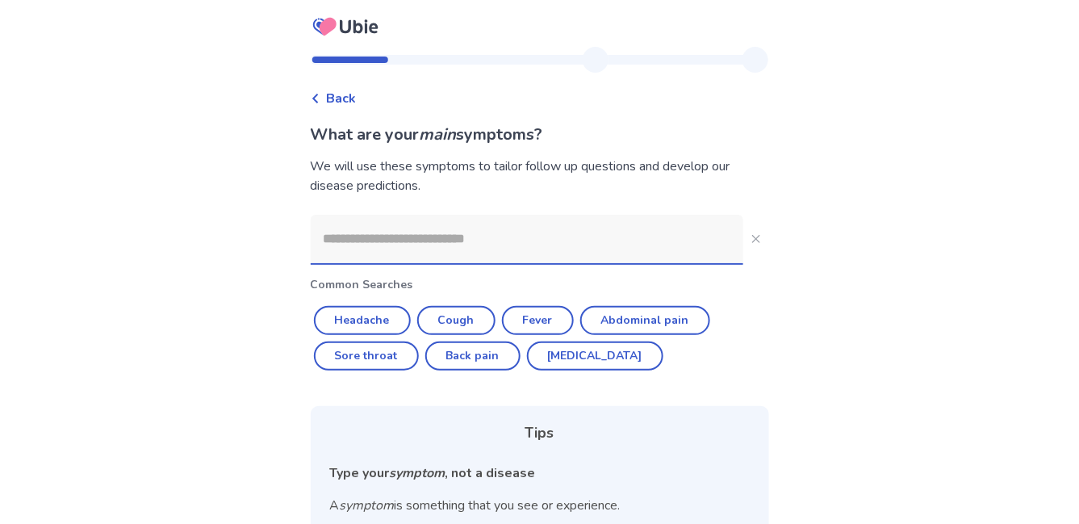
click at [565, 257] on input at bounding box center [527, 239] width 432 height 48
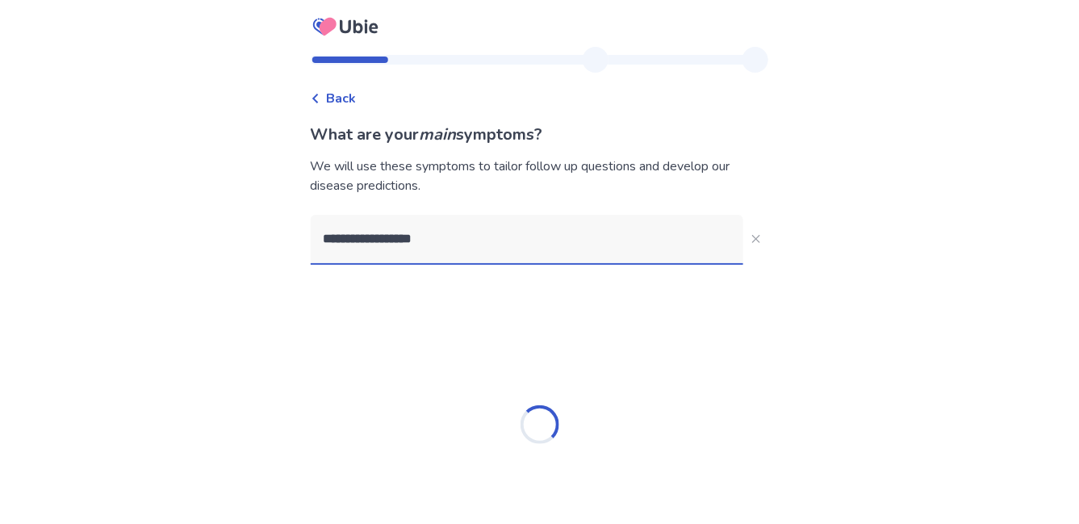
type input "**********"
type input "*****"
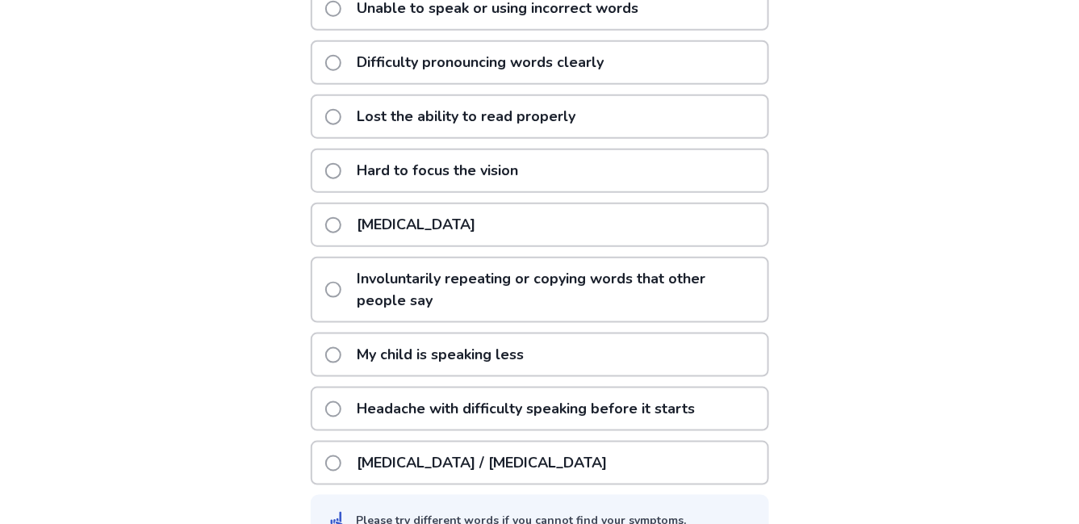
scroll to position [364, 0]
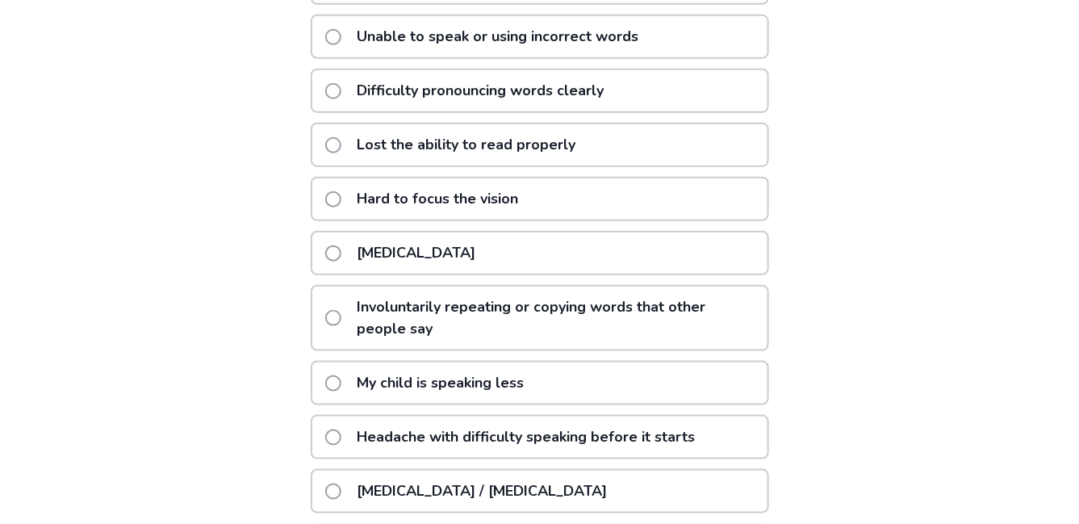
click at [591, 47] on p "Unable to speak or using incorrect words" at bounding box center [498, 36] width 301 height 41
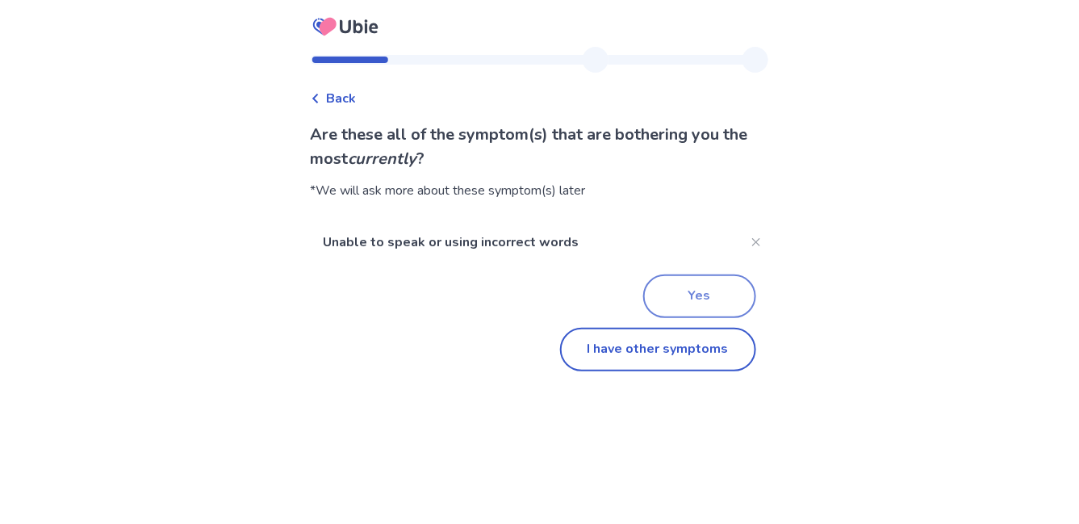
click at [650, 296] on button "Yes" at bounding box center [699, 296] width 113 height 44
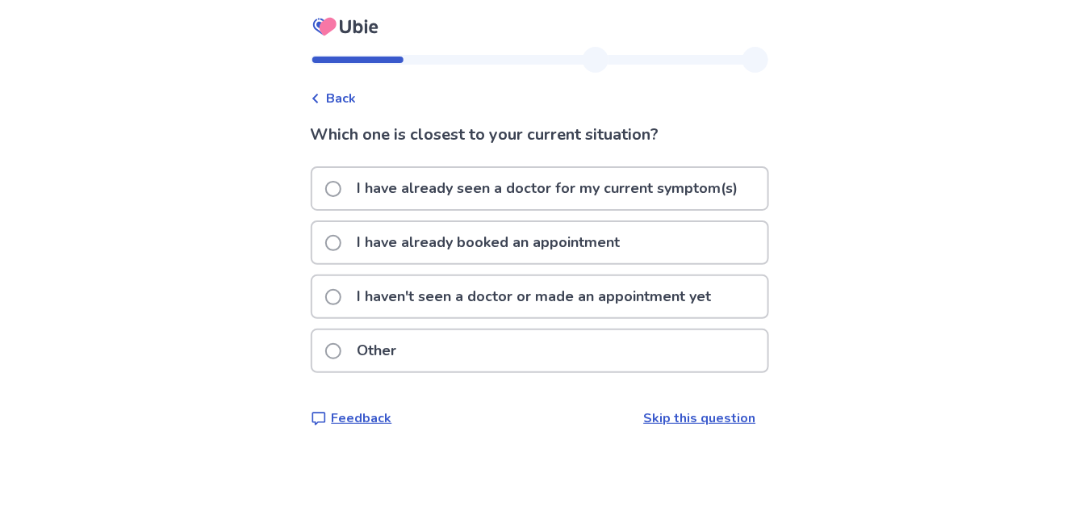
click at [357, 100] on span "Back" at bounding box center [342, 98] width 30 height 19
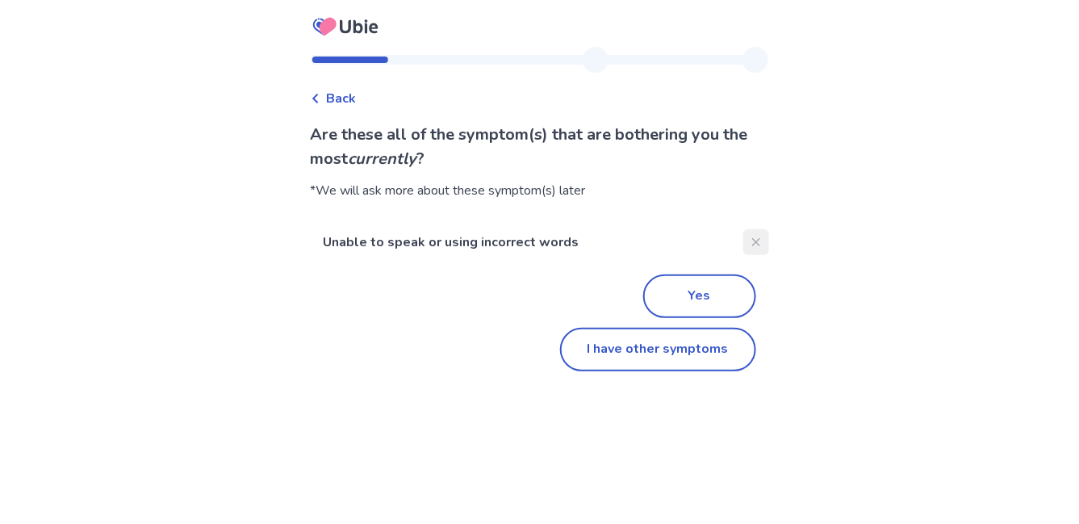
click at [751, 244] on icon "Close" at bounding box center [755, 242] width 8 height 8
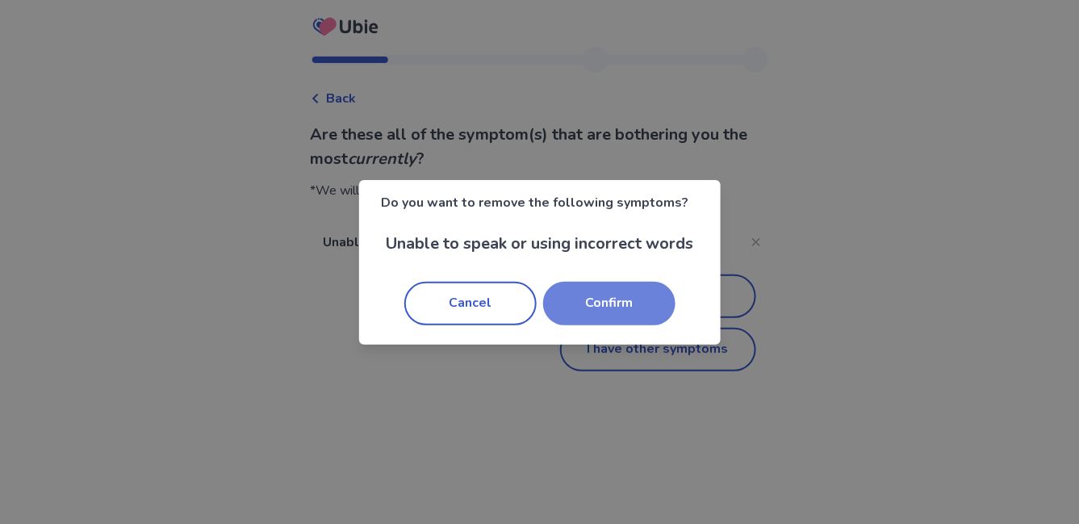
click at [633, 311] on button "Confirm" at bounding box center [609, 304] width 132 height 44
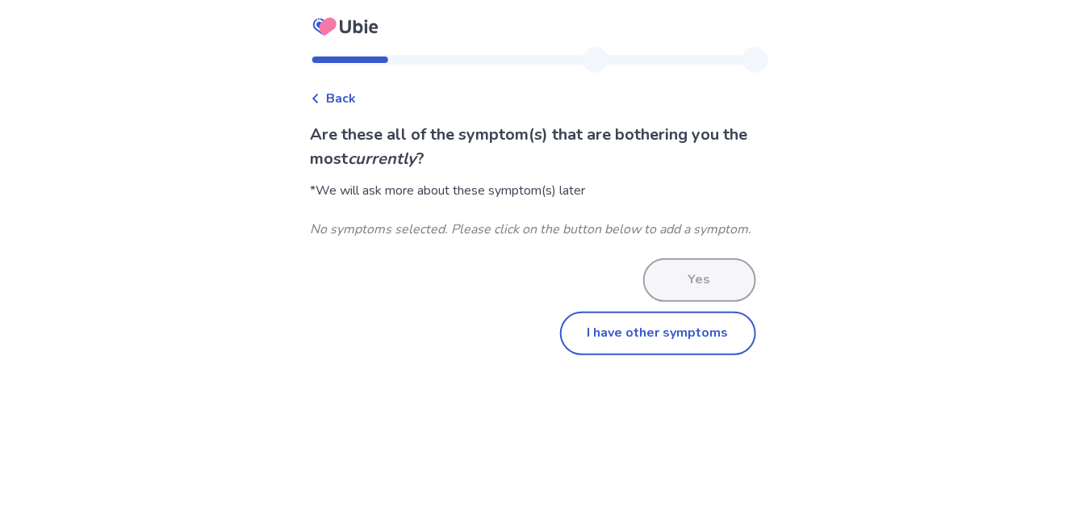
click at [589, 222] on div "No symptoms selected. Please click on the button below to add a symptom." at bounding box center [540, 228] width 458 height 19
click at [582, 344] on button "I have other symptoms" at bounding box center [658, 333] width 196 height 44
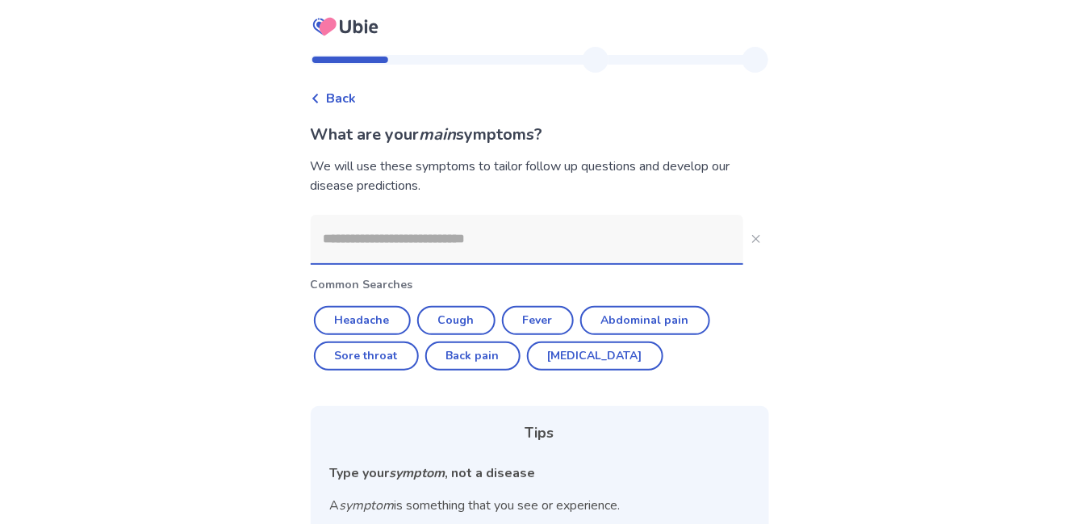
scroll to position [182, 0]
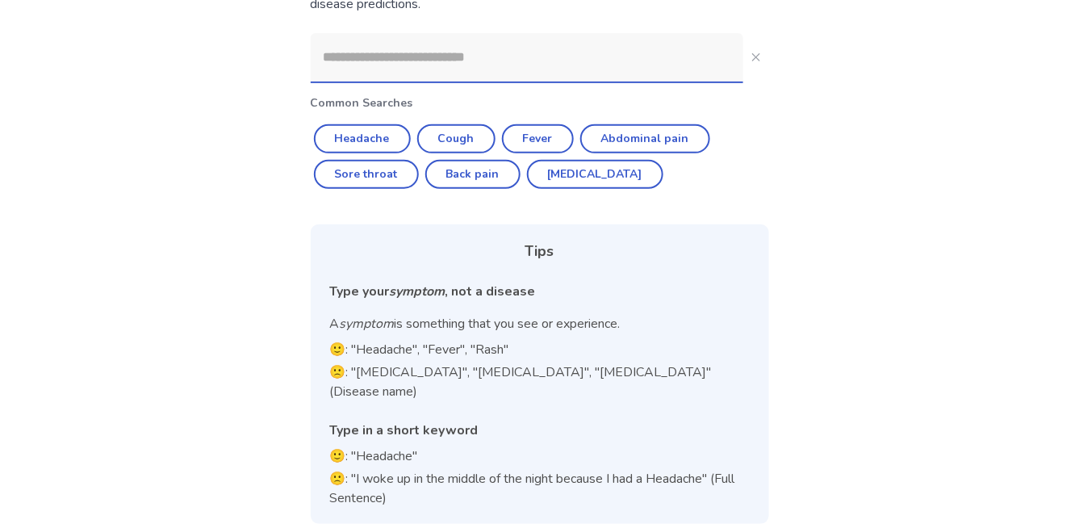
click at [549, 61] on input at bounding box center [527, 57] width 432 height 48
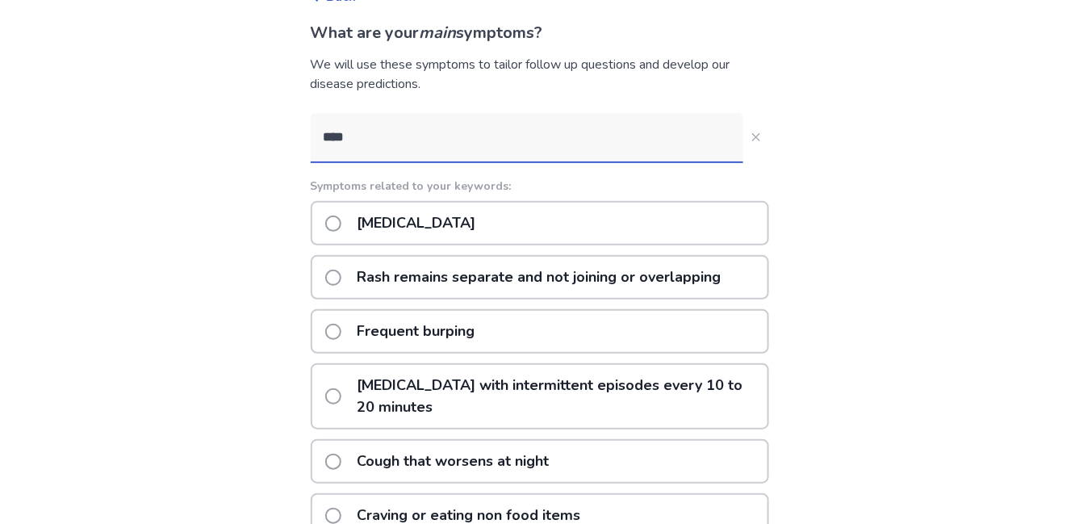
scroll to position [100, 0]
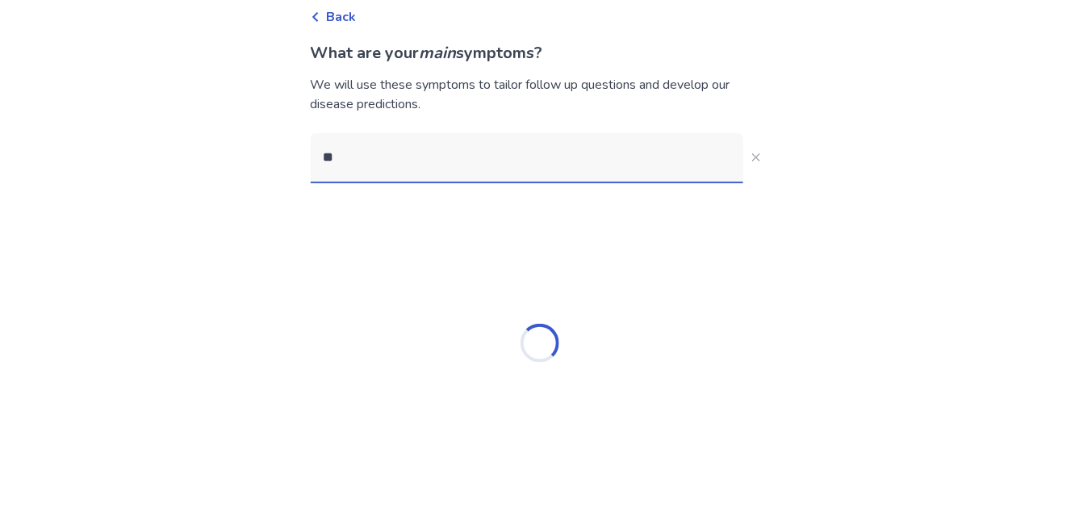
type input "*"
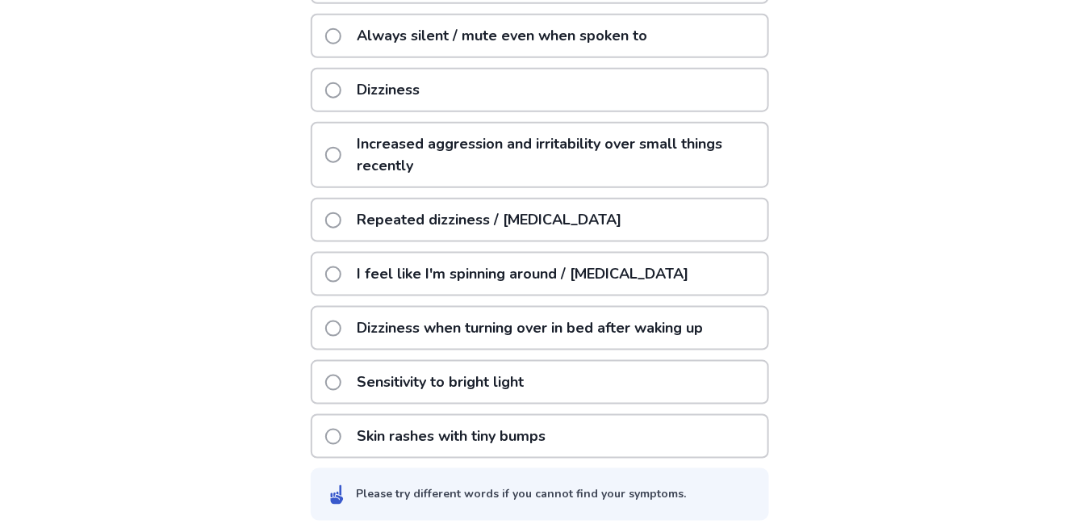
scroll to position [0, 0]
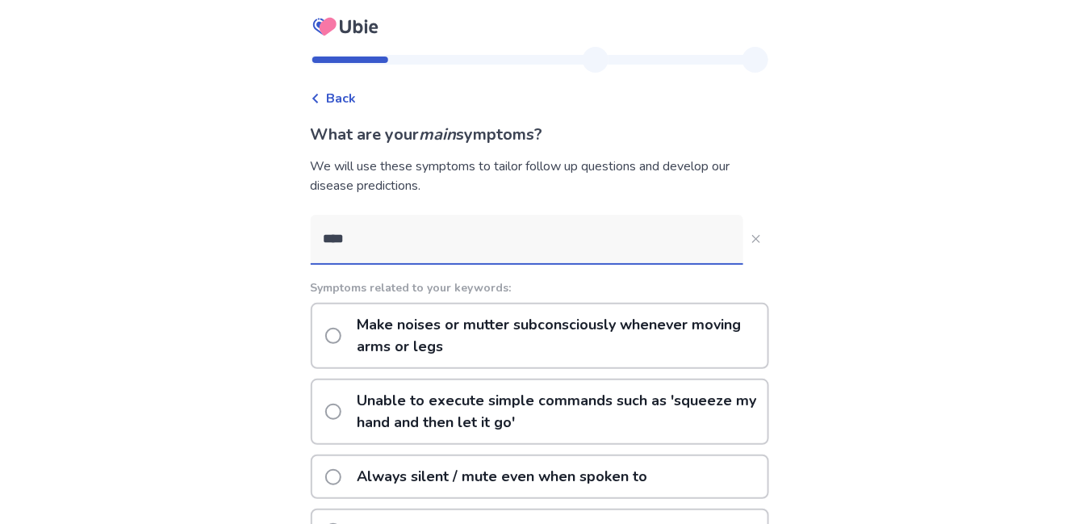
click at [349, 239] on input "****" at bounding box center [527, 239] width 432 height 48
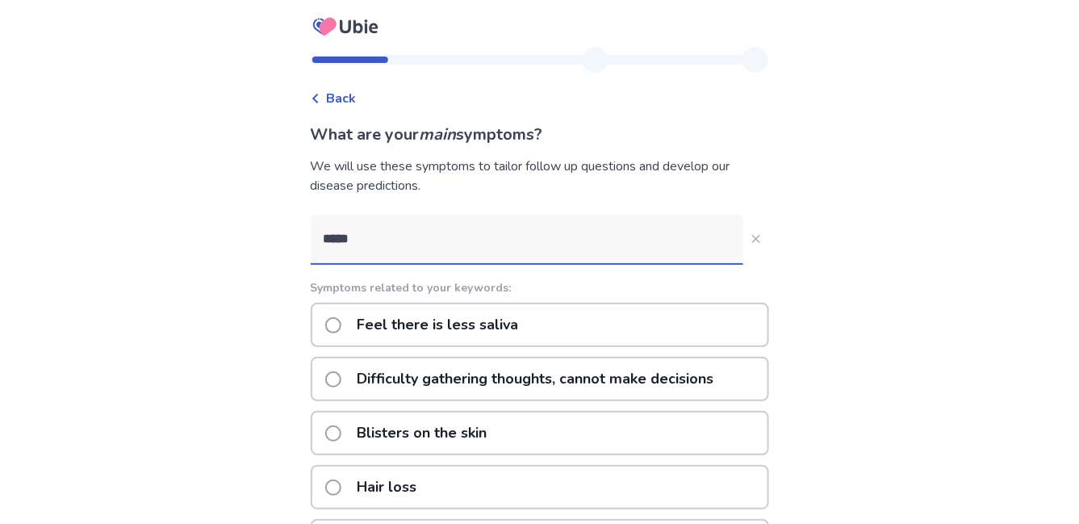
click at [359, 240] on input "*****" at bounding box center [527, 239] width 432 height 48
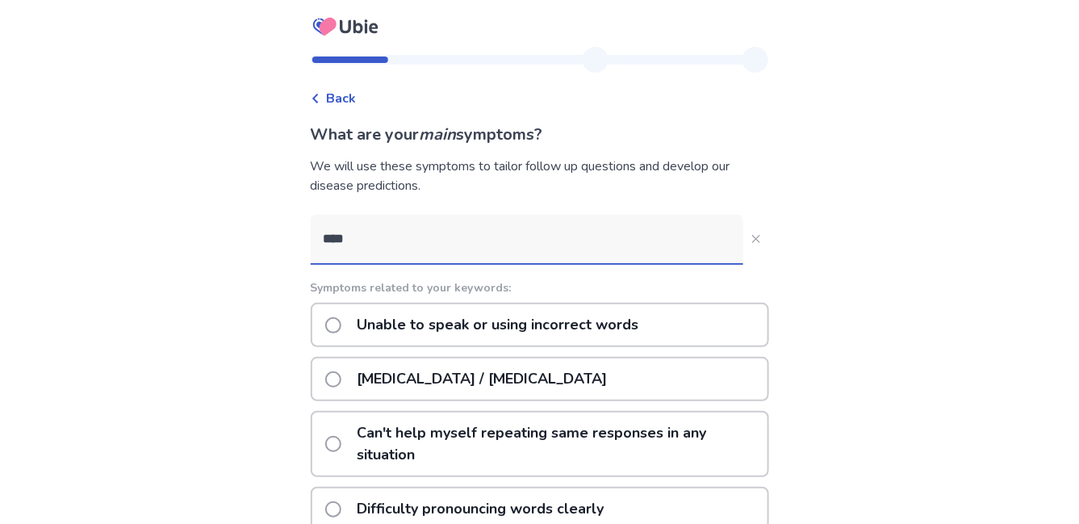
type input "****"
click at [333, 331] on div "Unable to speak or using incorrect words" at bounding box center [540, 325] width 458 height 44
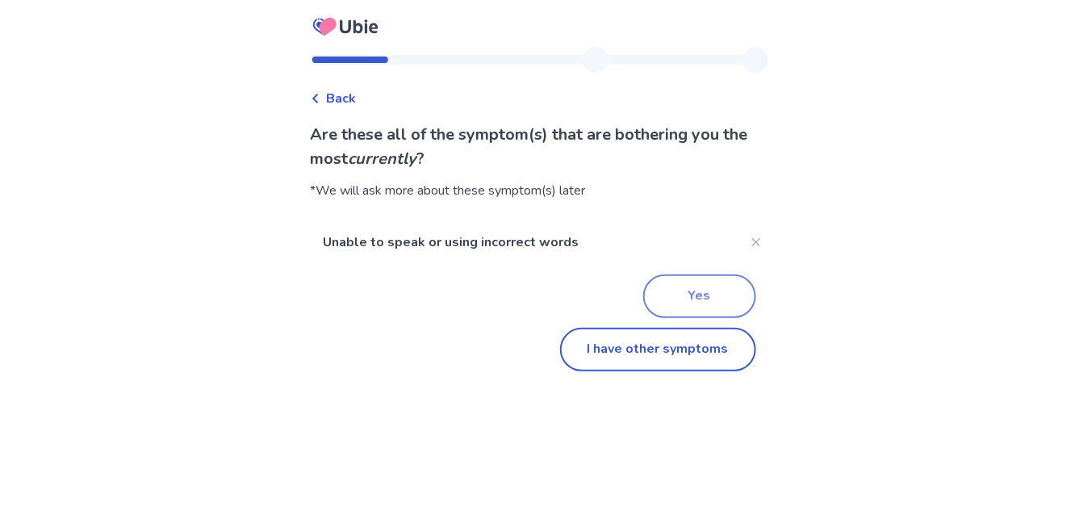
click at [718, 291] on button "Yes" at bounding box center [699, 296] width 113 height 44
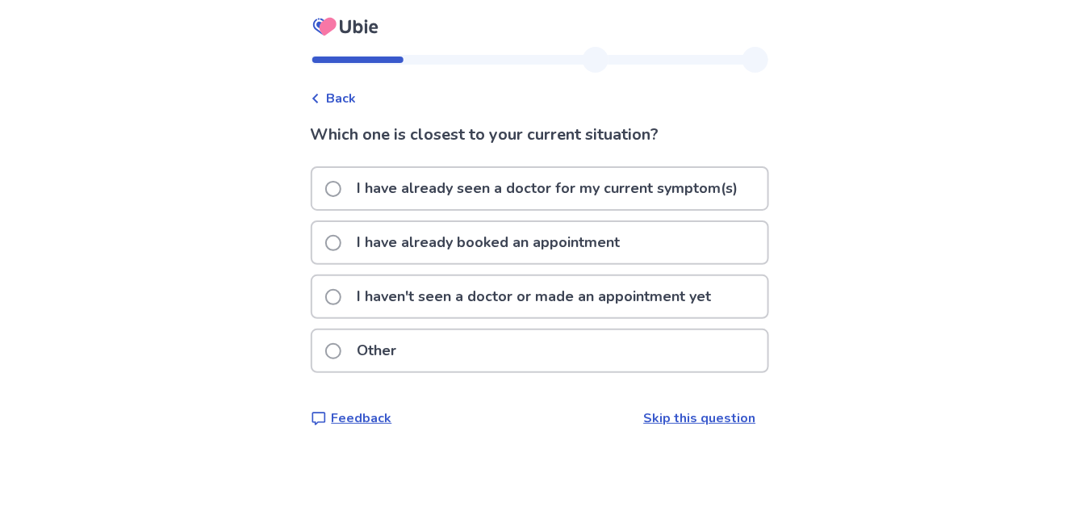
click at [470, 304] on p "I haven't seen a doctor or made an appointment yet" at bounding box center [535, 296] width 374 height 41
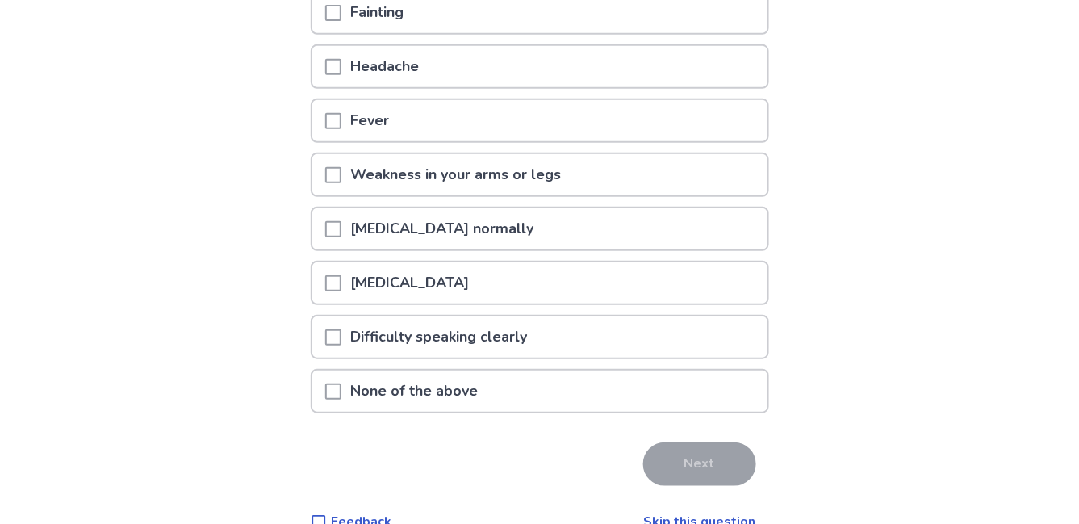
scroll to position [236, 0]
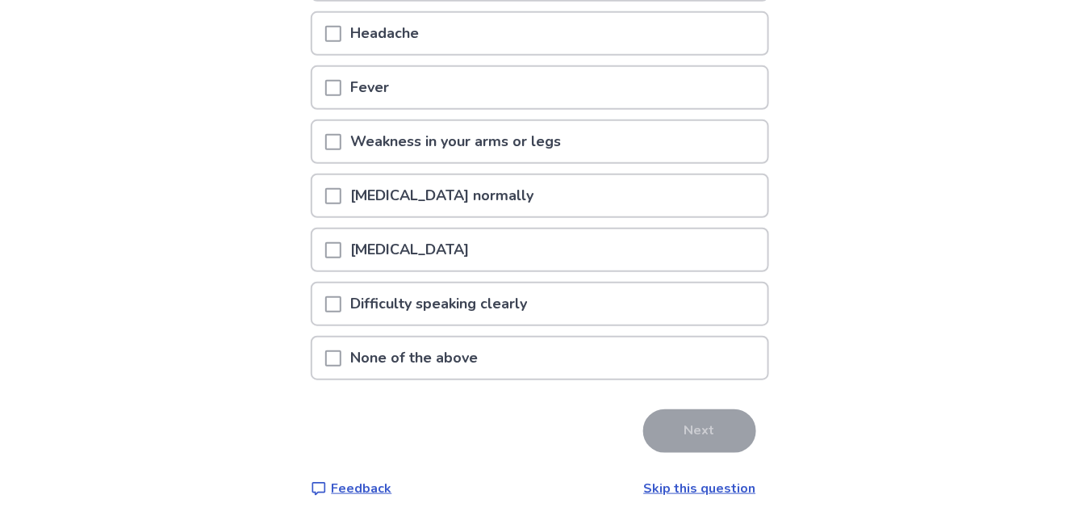
click at [382, 361] on p "None of the above" at bounding box center [414, 357] width 147 height 41
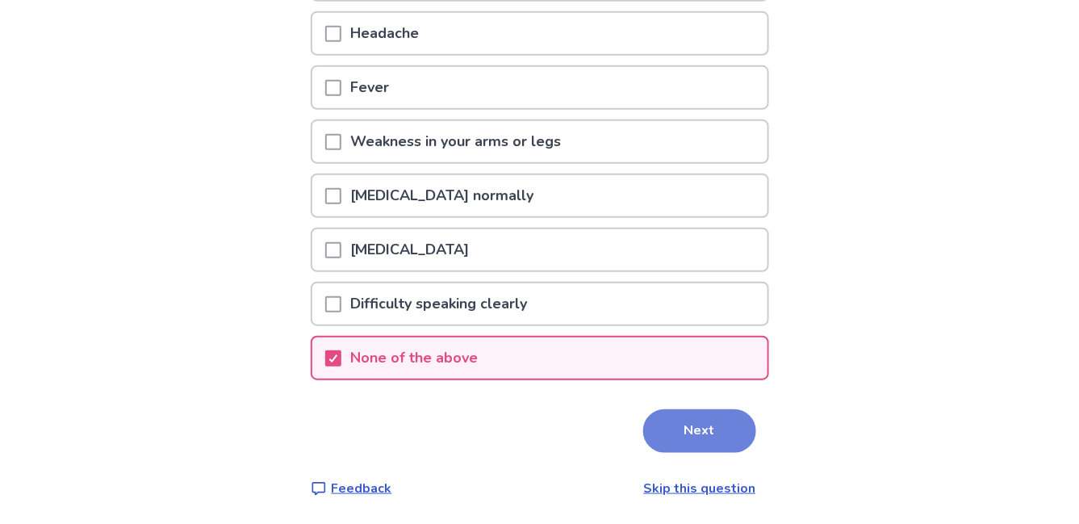
click at [681, 436] on button "Next" at bounding box center [699, 431] width 113 height 44
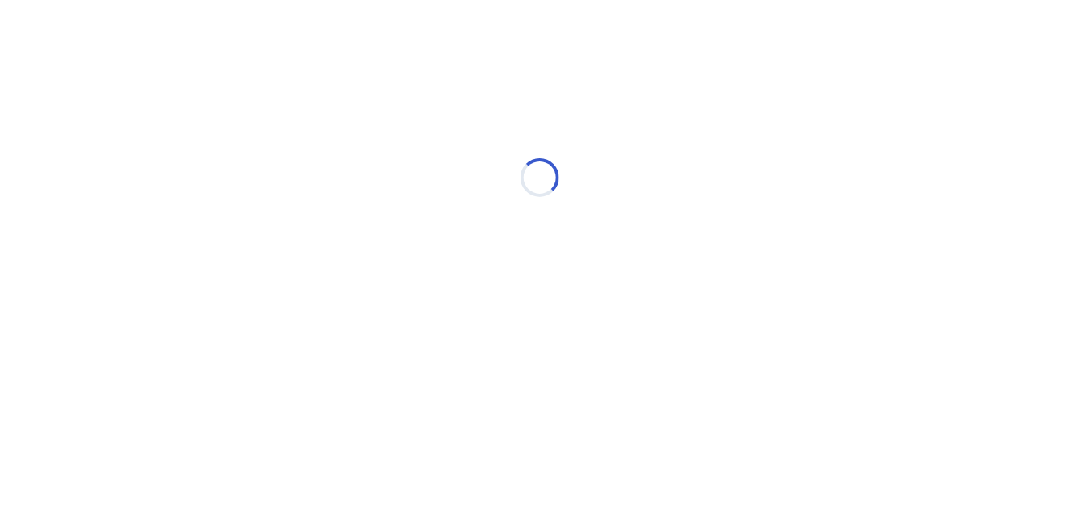
select select "*"
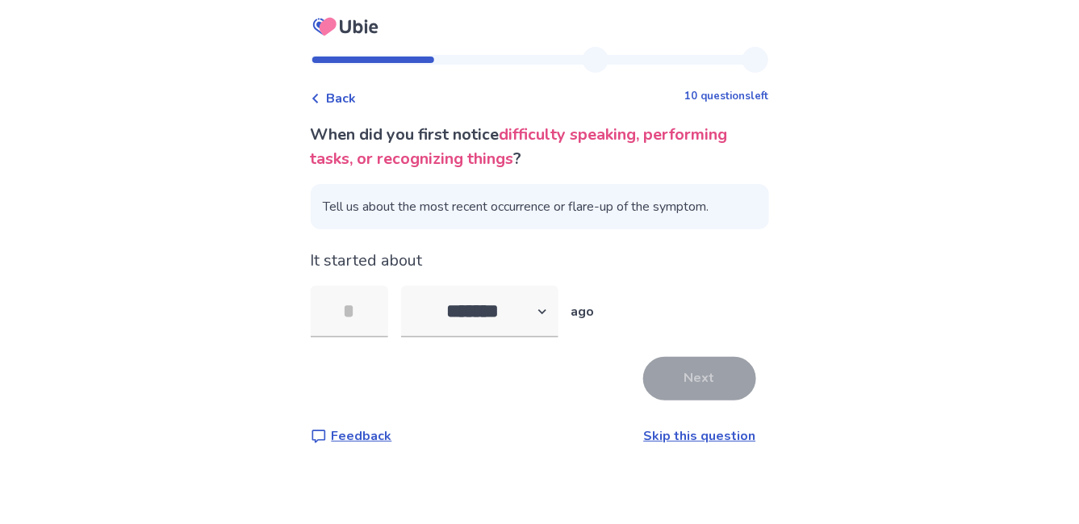
click at [336, 95] on span "Back" at bounding box center [342, 98] width 30 height 19
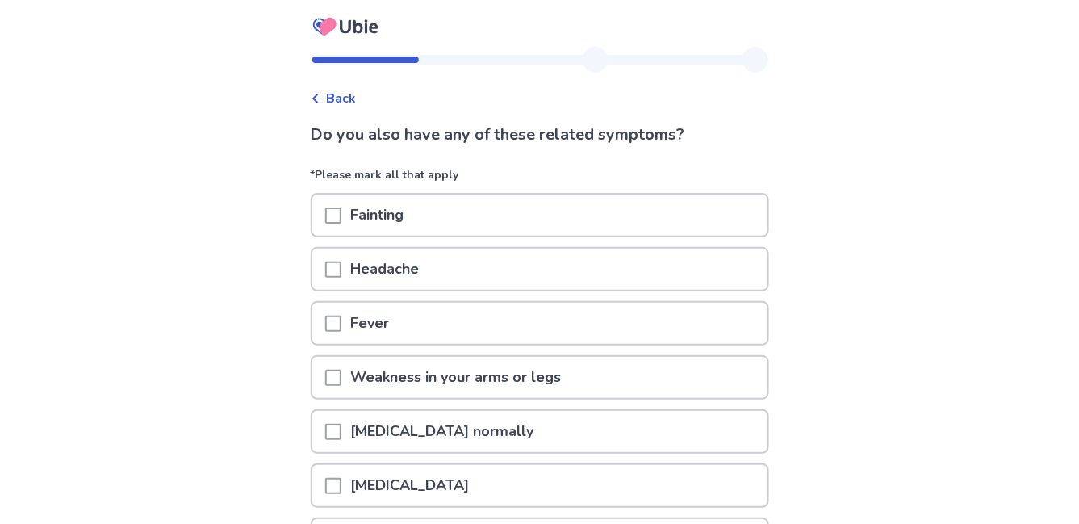
click at [336, 95] on span "Back" at bounding box center [342, 98] width 30 height 19
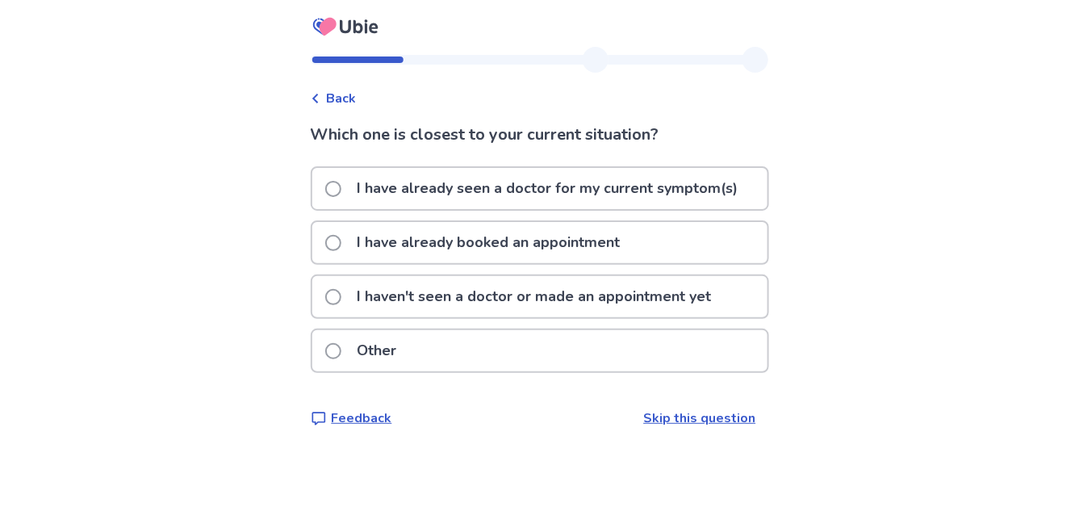
click at [336, 95] on span "Back" at bounding box center [342, 98] width 30 height 19
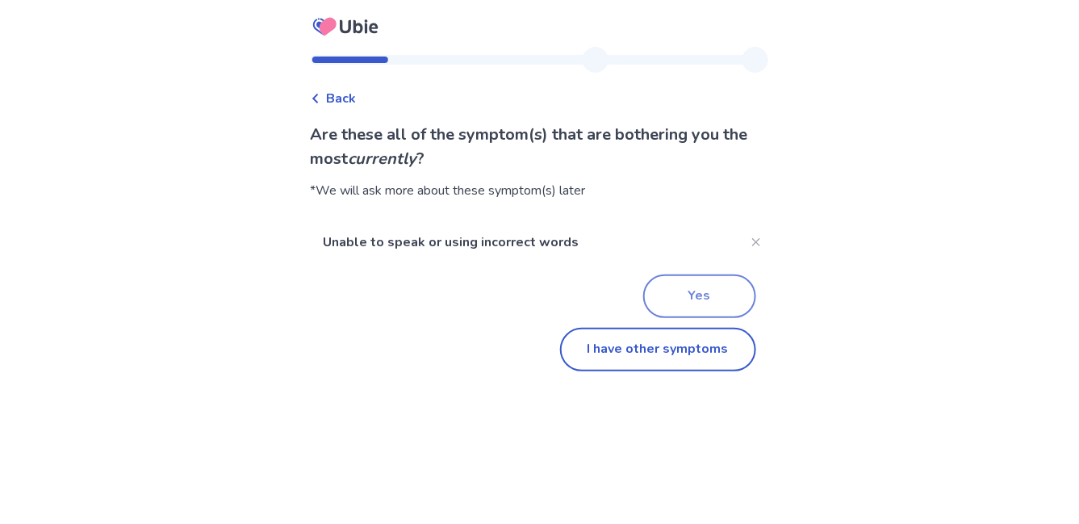
click at [720, 311] on button "Yes" at bounding box center [699, 296] width 113 height 44
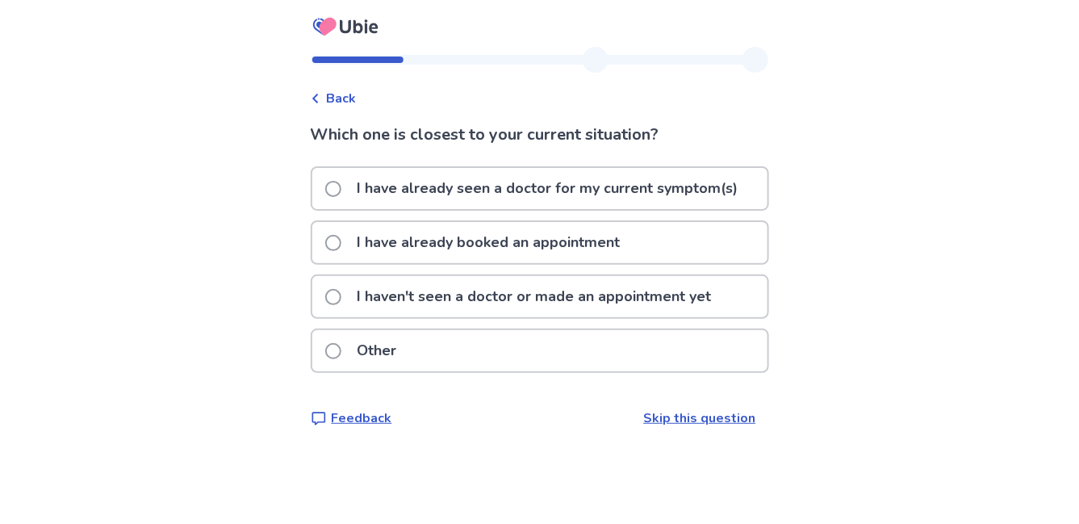
click at [666, 305] on p "I haven't seen a doctor or made an appointment yet" at bounding box center [535, 296] width 374 height 41
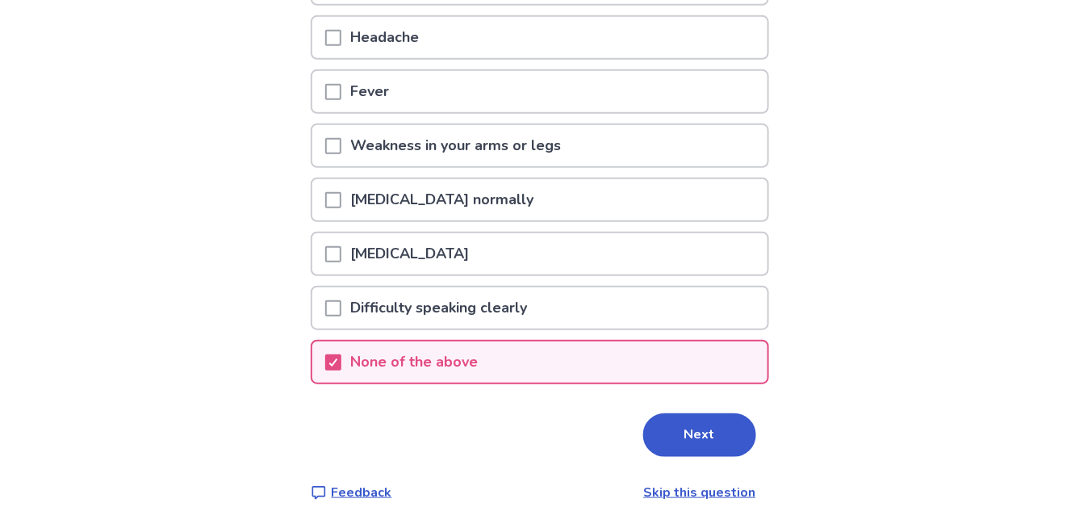
scroll to position [236, 0]
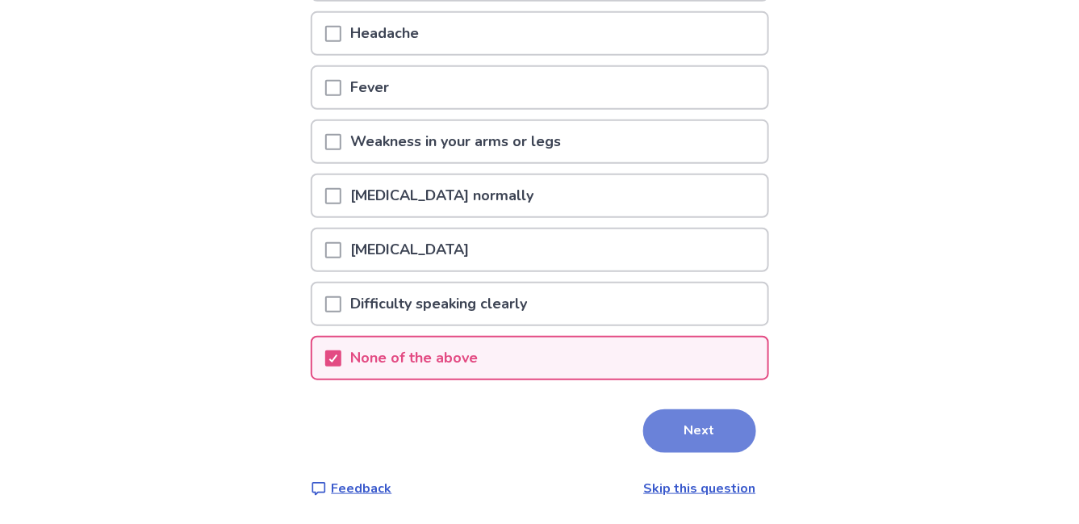
click at [667, 429] on button "Next" at bounding box center [699, 431] width 113 height 44
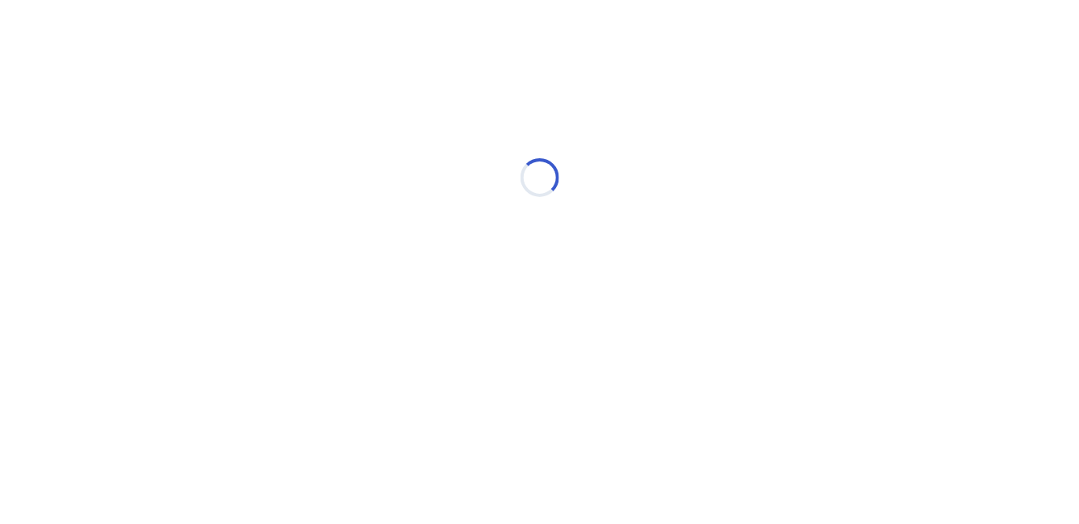
scroll to position [0, 0]
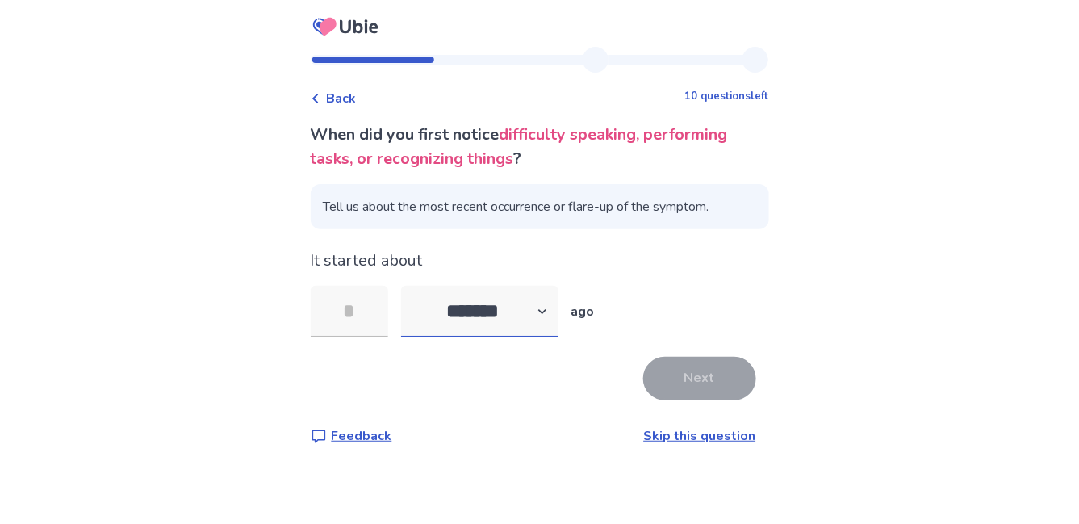
click at [503, 321] on select "******* ****** ******* ******** *******" at bounding box center [479, 312] width 157 height 52
select select "*"
click at [410, 286] on select "******* ****** ******* ******** *******" at bounding box center [479, 312] width 157 height 52
click at [372, 304] on input "tel" at bounding box center [349, 312] width 77 height 52
type input "**"
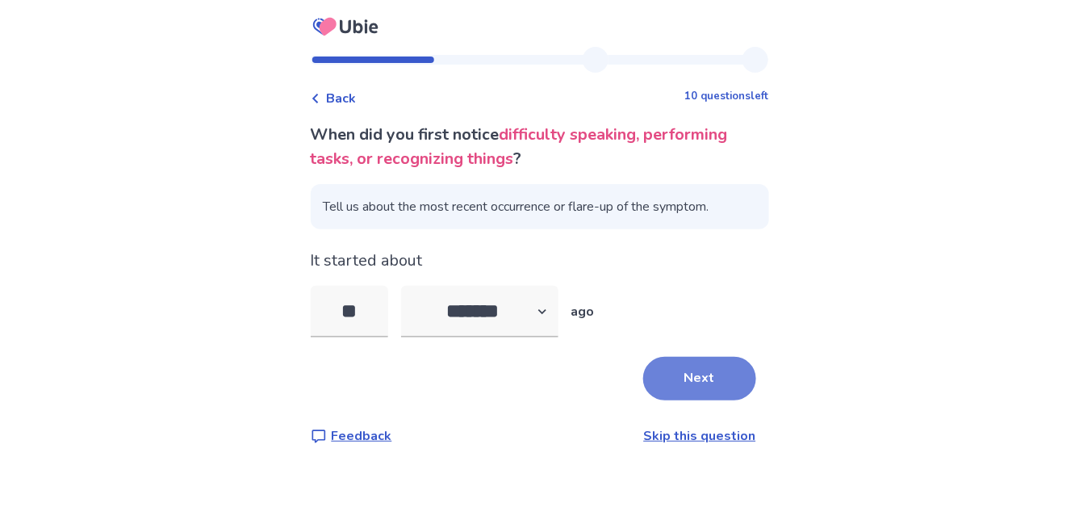
click at [678, 377] on button "Next" at bounding box center [699, 379] width 113 height 44
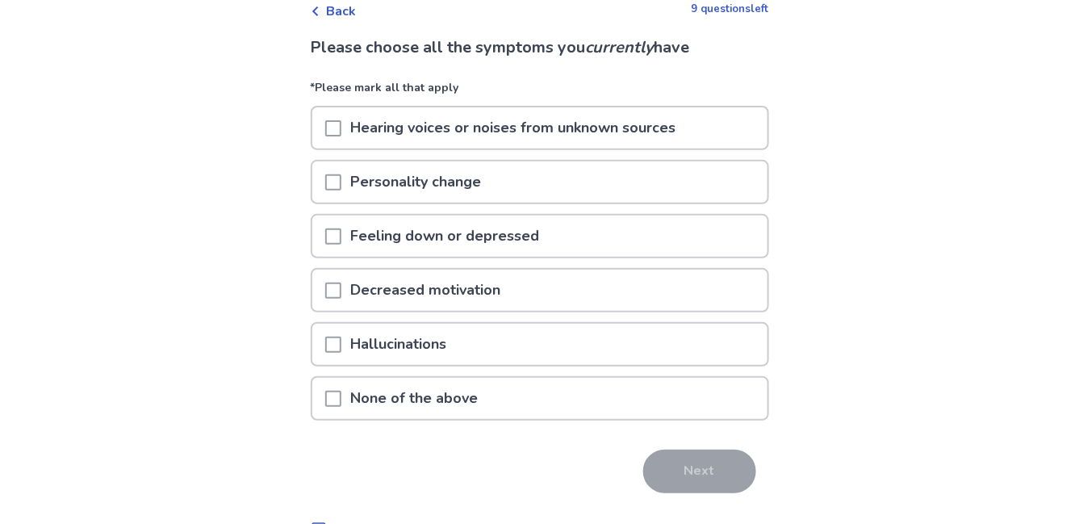
scroll to position [94, 0]
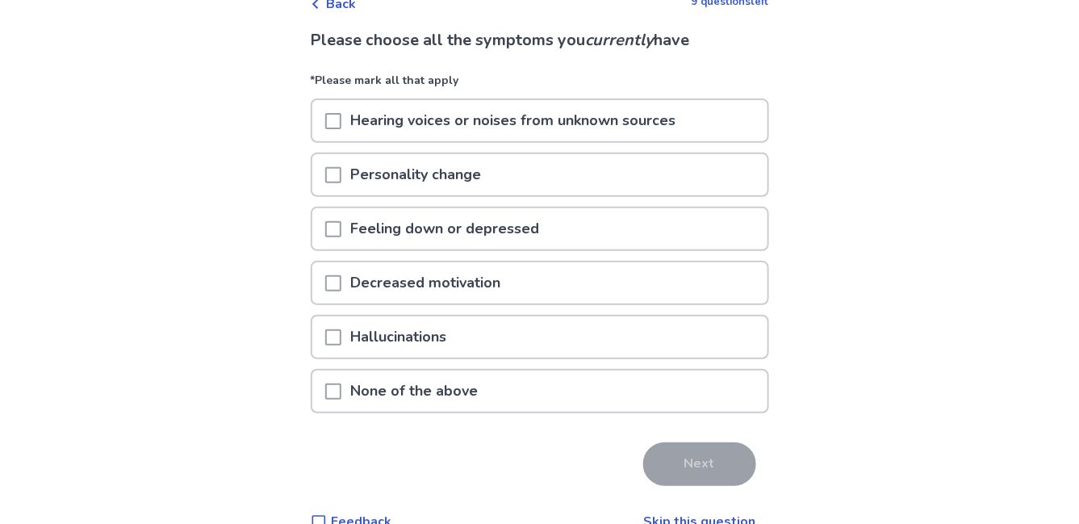
click at [636, 244] on div "Feeling down or depressed" at bounding box center [539, 228] width 455 height 41
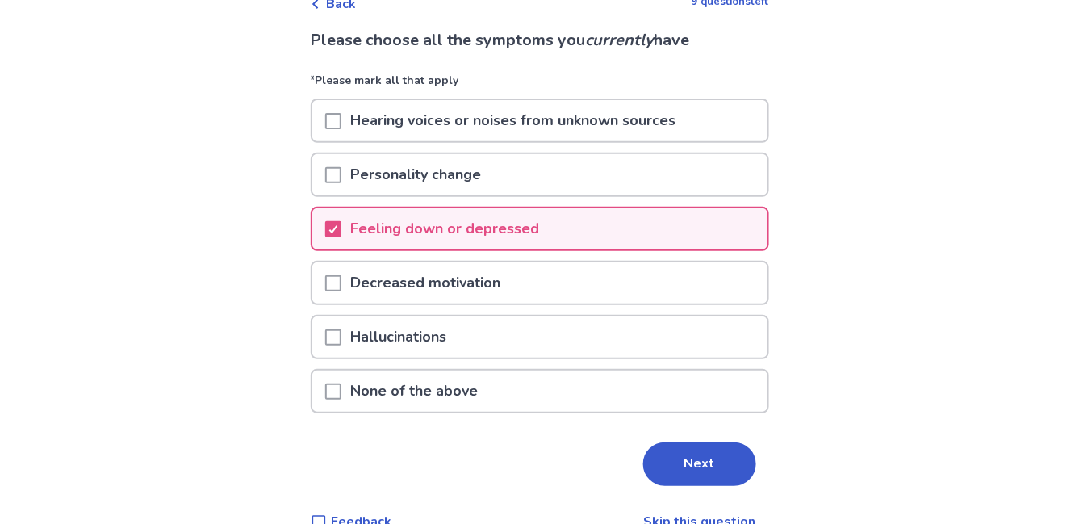
click at [606, 287] on div "Decreased motivation" at bounding box center [539, 282] width 455 height 41
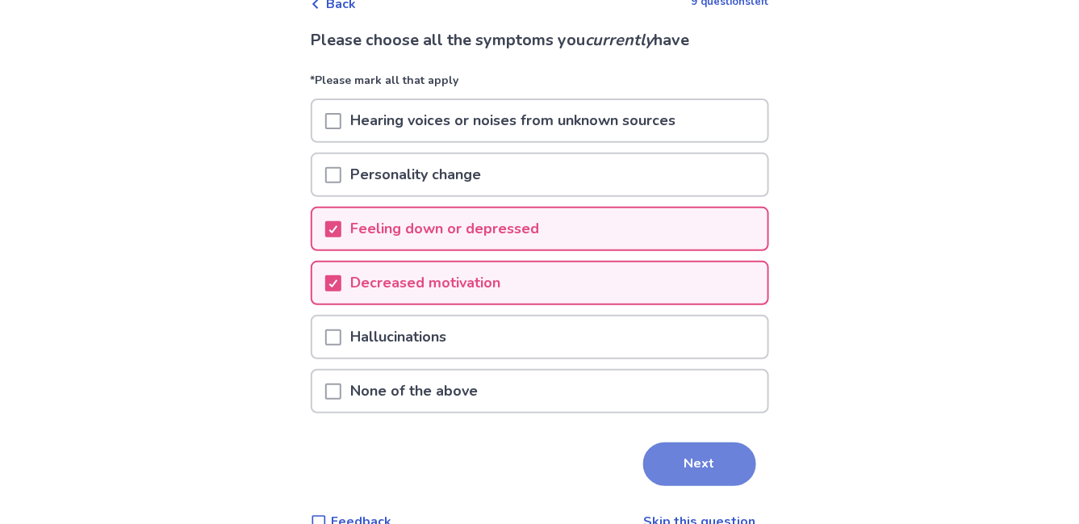
click at [650, 454] on button "Next" at bounding box center [699, 464] width 113 height 44
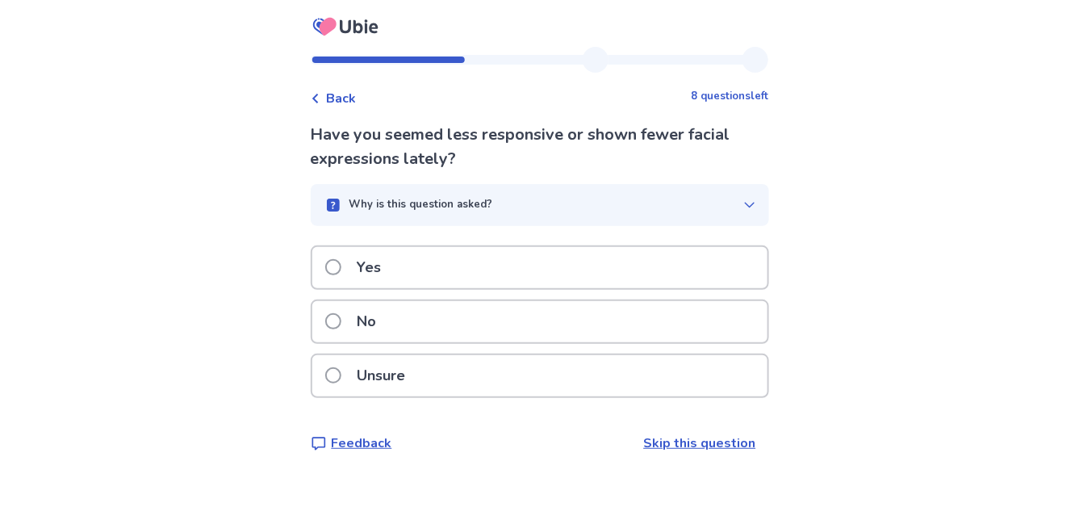
click at [624, 317] on div "No" at bounding box center [539, 321] width 455 height 41
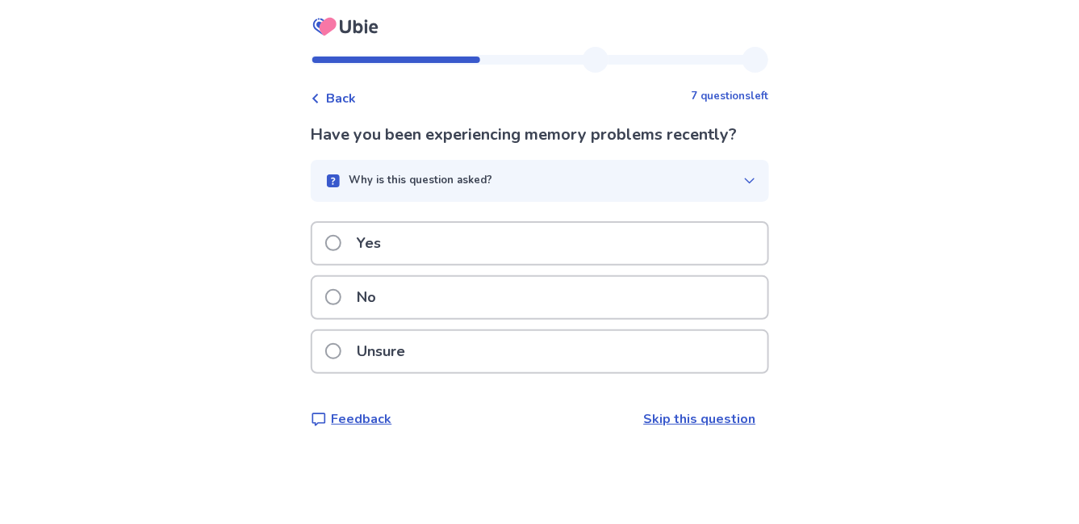
click at [624, 317] on div "No" at bounding box center [540, 297] width 458 height 44
click at [628, 299] on div "No" at bounding box center [539, 297] width 455 height 41
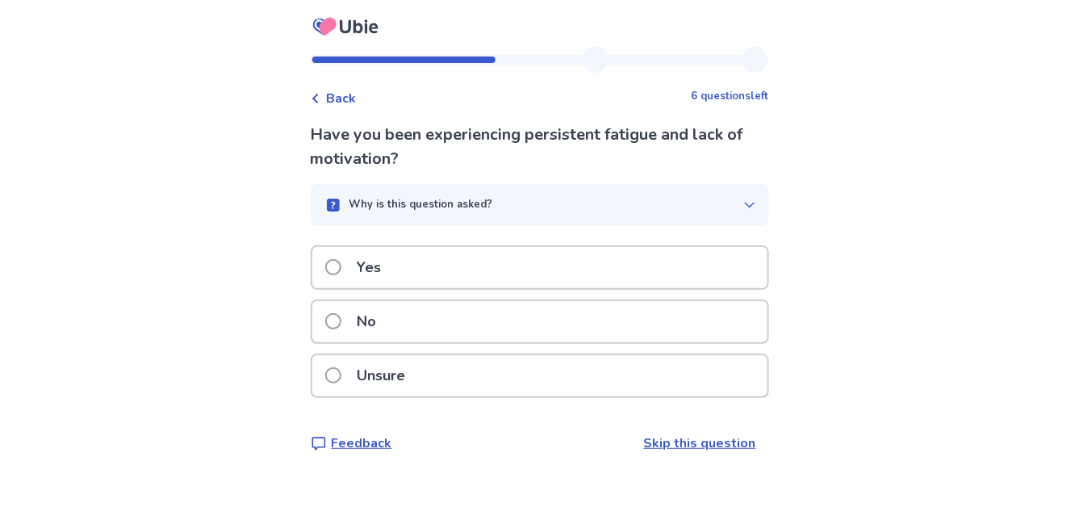
click at [516, 264] on div "Yes" at bounding box center [539, 267] width 455 height 41
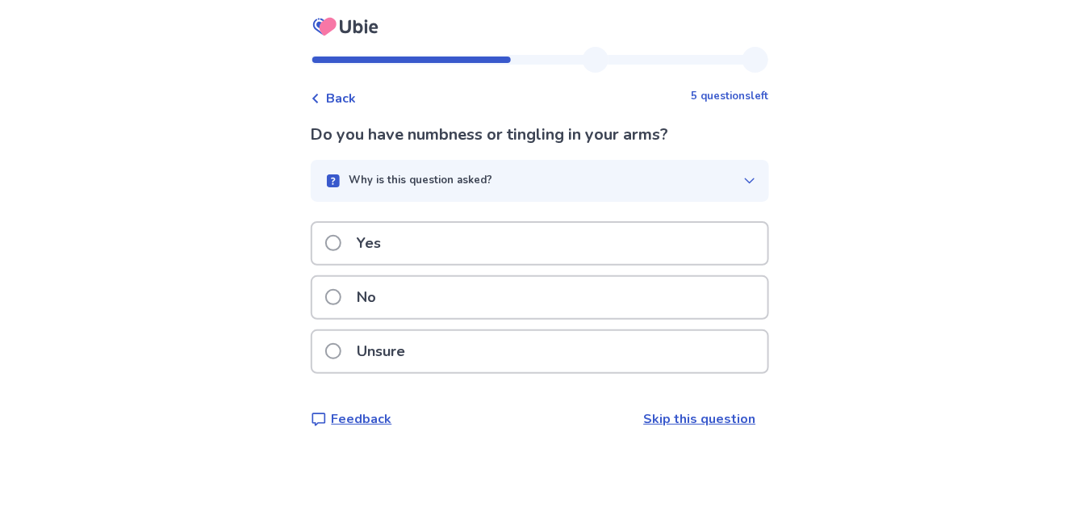
click at [495, 294] on div "No" at bounding box center [539, 297] width 455 height 41
click at [488, 292] on div "No" at bounding box center [539, 297] width 455 height 41
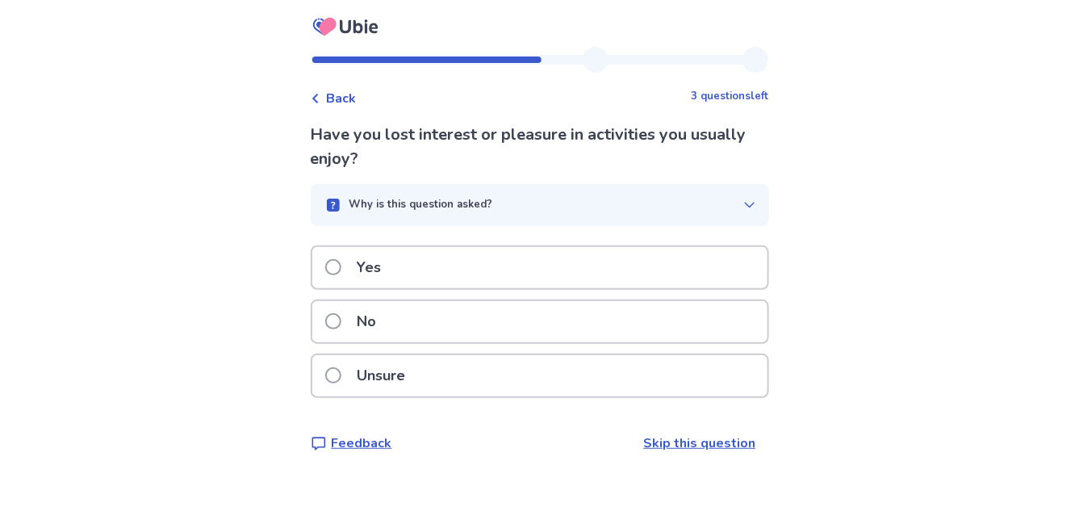
click at [448, 268] on div "Yes" at bounding box center [539, 267] width 455 height 41
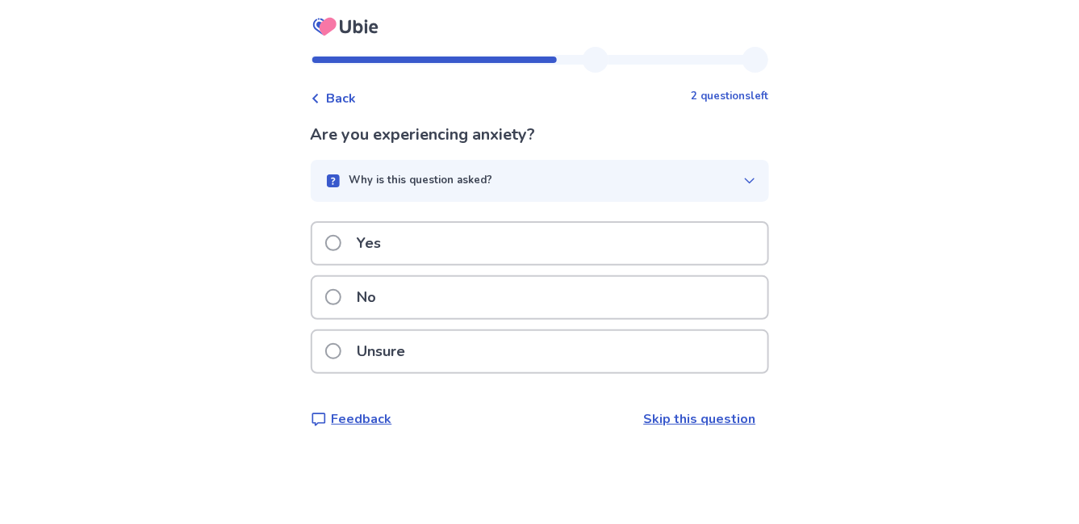
click at [468, 242] on div "Yes" at bounding box center [539, 243] width 455 height 41
click at [487, 318] on div "No" at bounding box center [539, 297] width 455 height 41
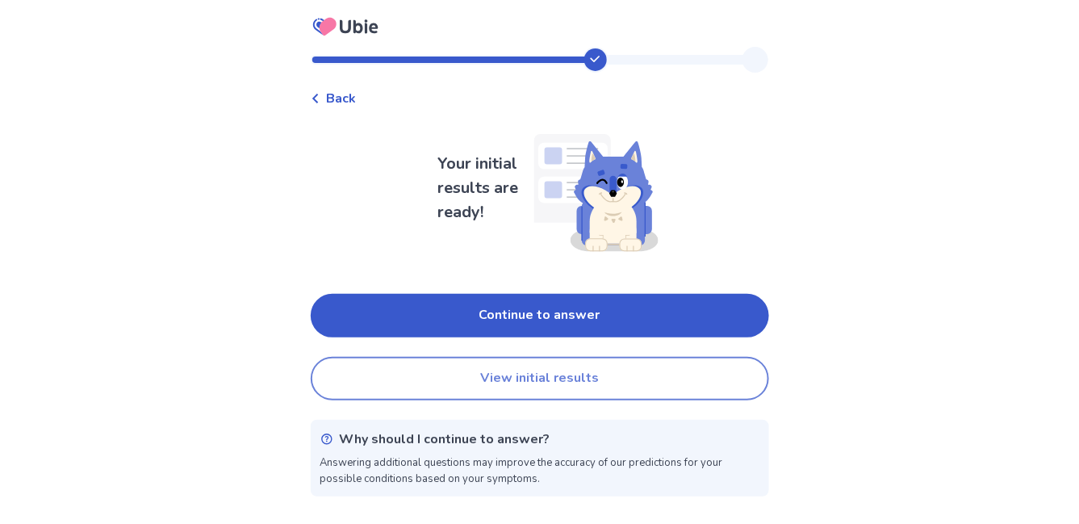
click at [469, 371] on button "View initial results" at bounding box center [540, 379] width 458 height 44
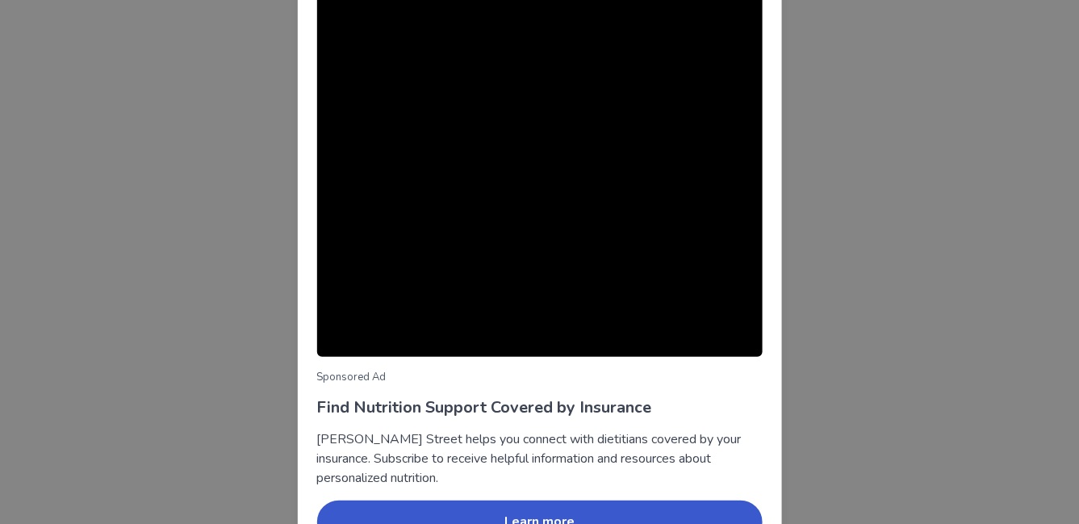
scroll to position [148, 0]
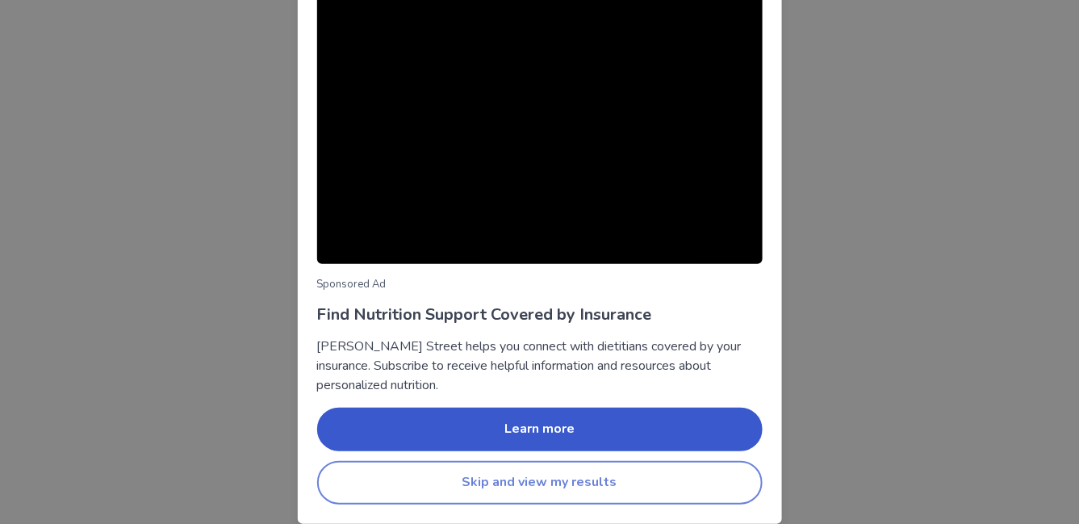
click at [547, 483] on button "Skip and view my results" at bounding box center [539, 483] width 445 height 44
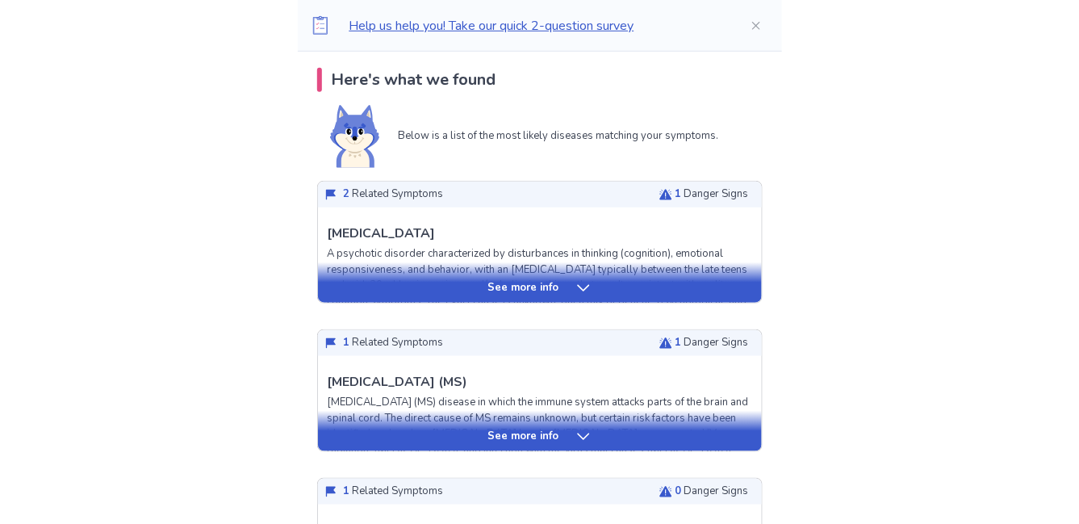
scroll to position [332, 0]
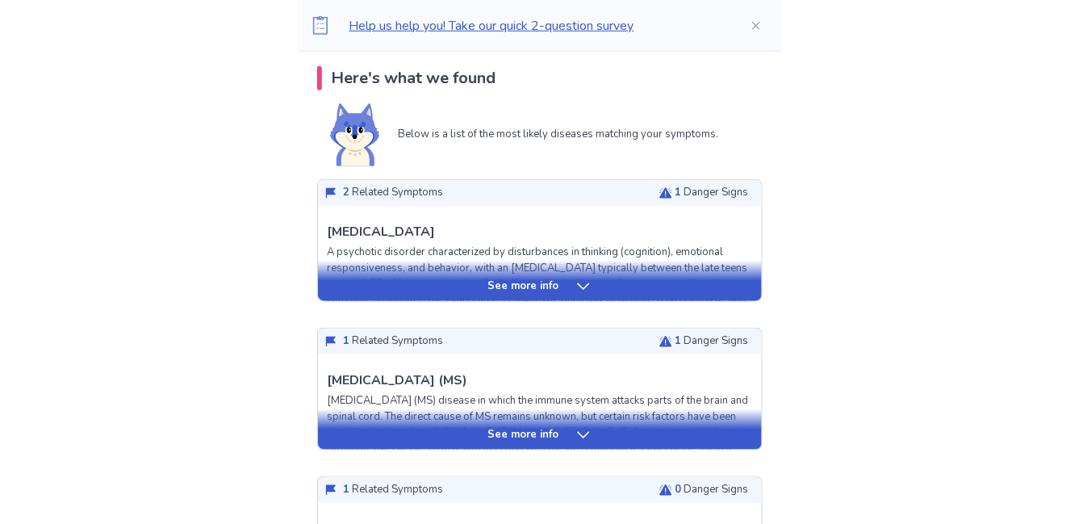
click at [576, 290] on icon at bounding box center [583, 286] width 16 height 16
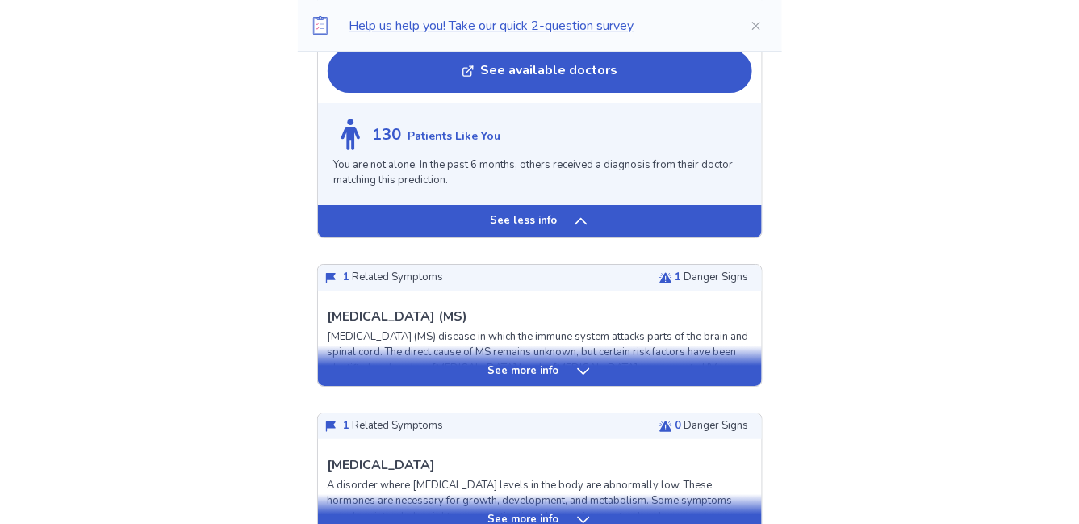
scroll to position [1593, 0]
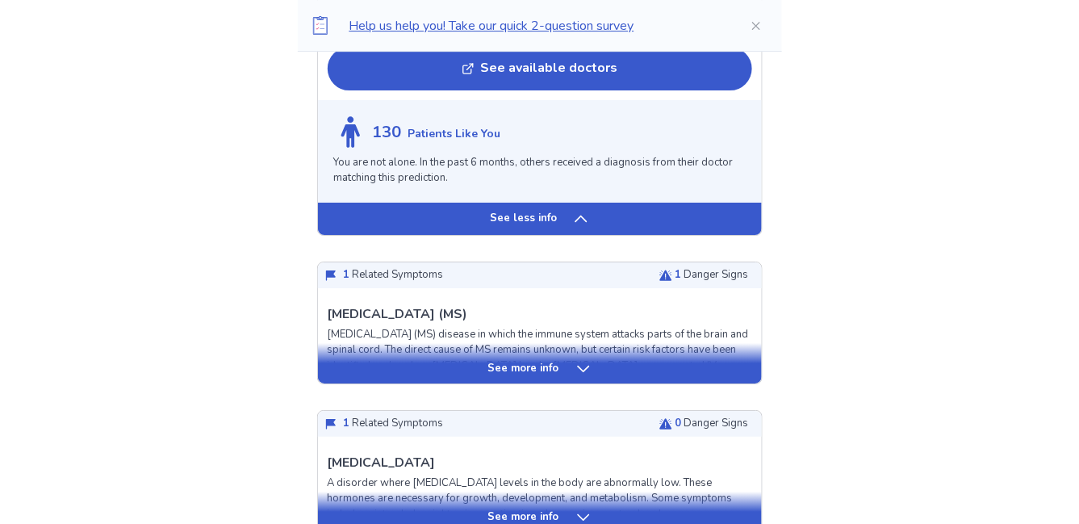
click at [505, 219] on p "See less info" at bounding box center [523, 219] width 67 height 16
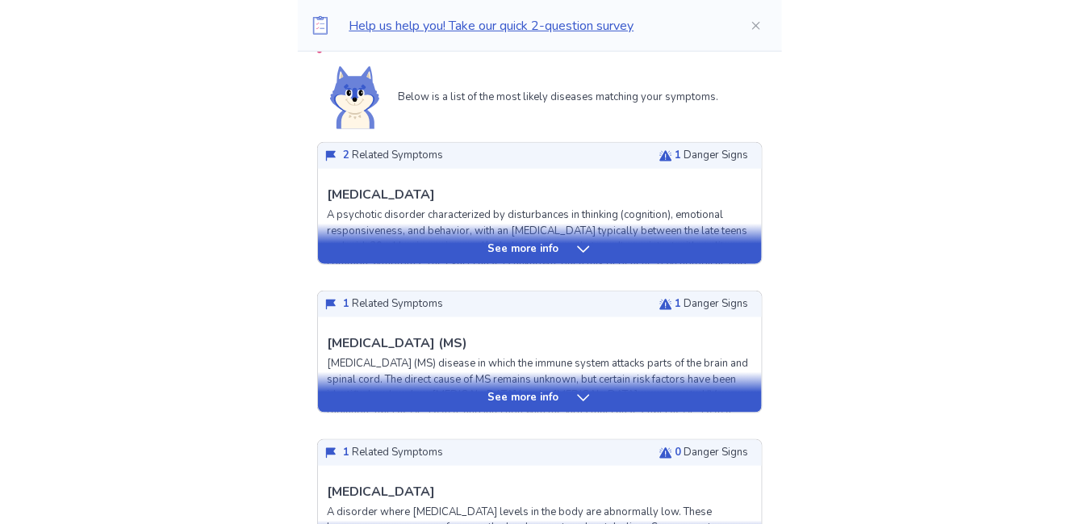
scroll to position [372, 0]
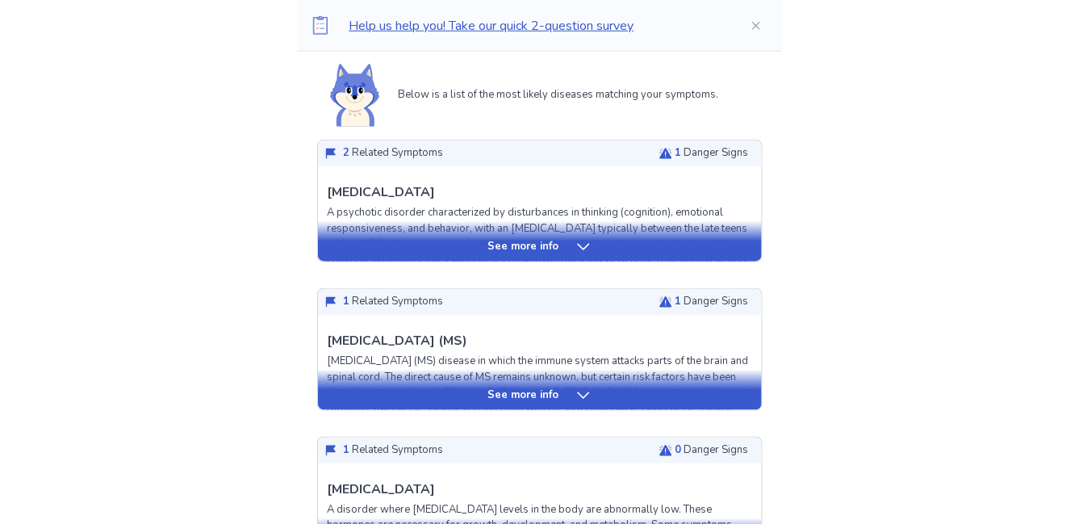
click at [511, 257] on div "See more info" at bounding box center [540, 241] width 444 height 40
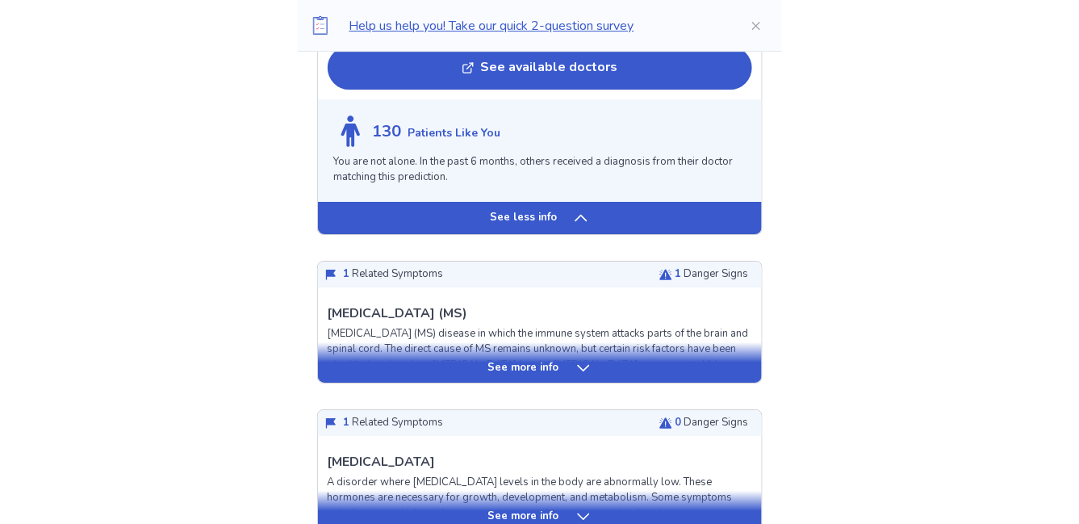
scroll to position [1596, 0]
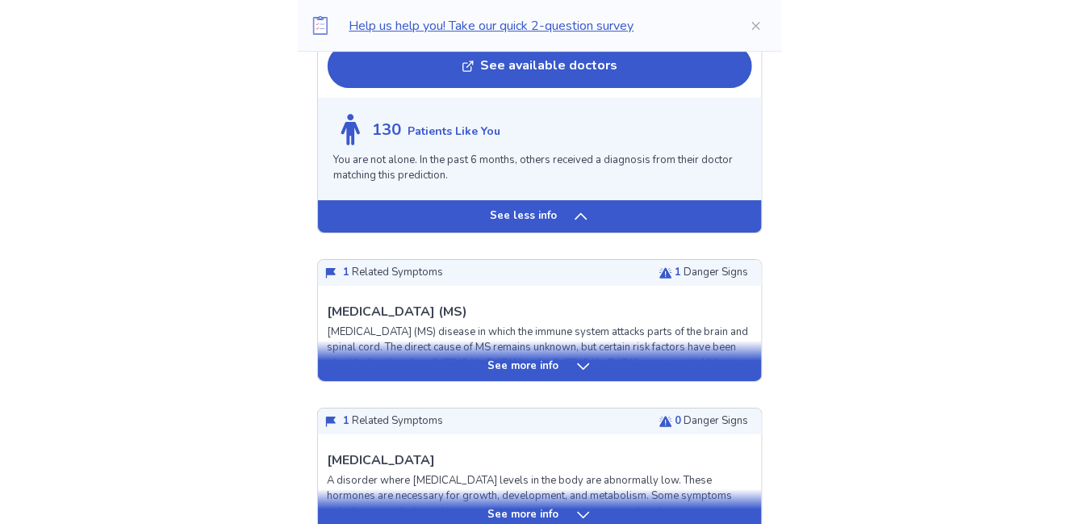
click at [565, 213] on div "See less info" at bounding box center [540, 216] width 444 height 32
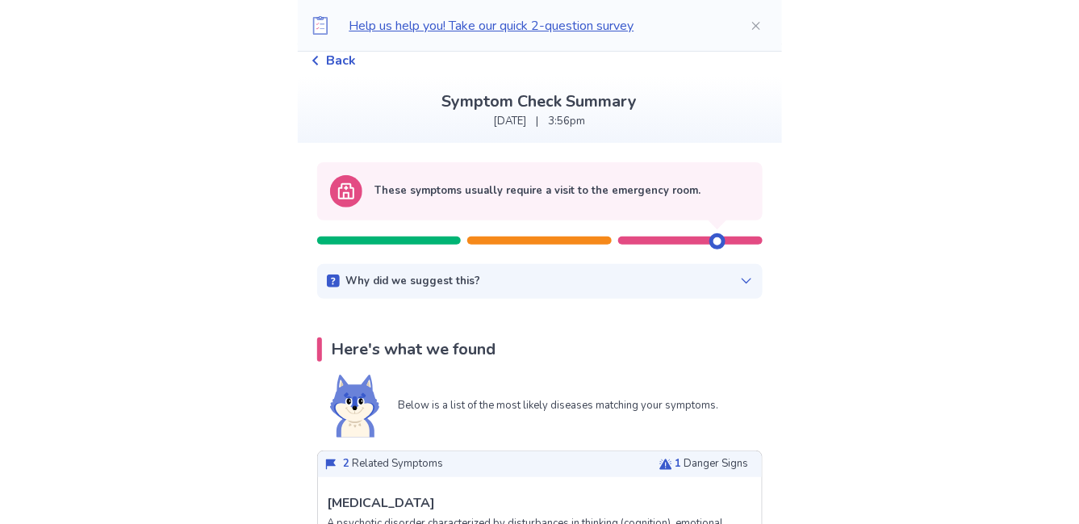
scroll to position [0, 0]
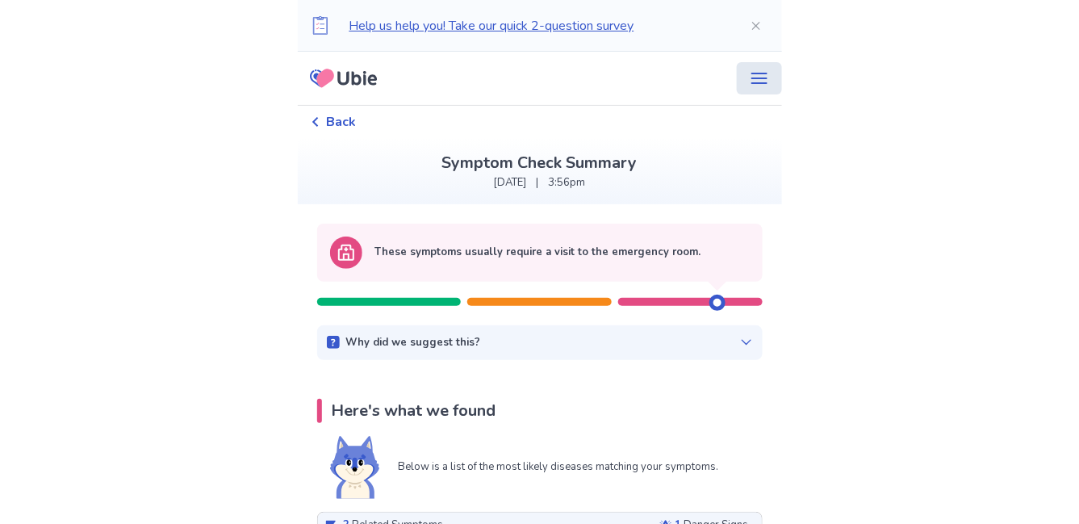
click at [749, 90] on button "menu" at bounding box center [759, 78] width 45 height 32
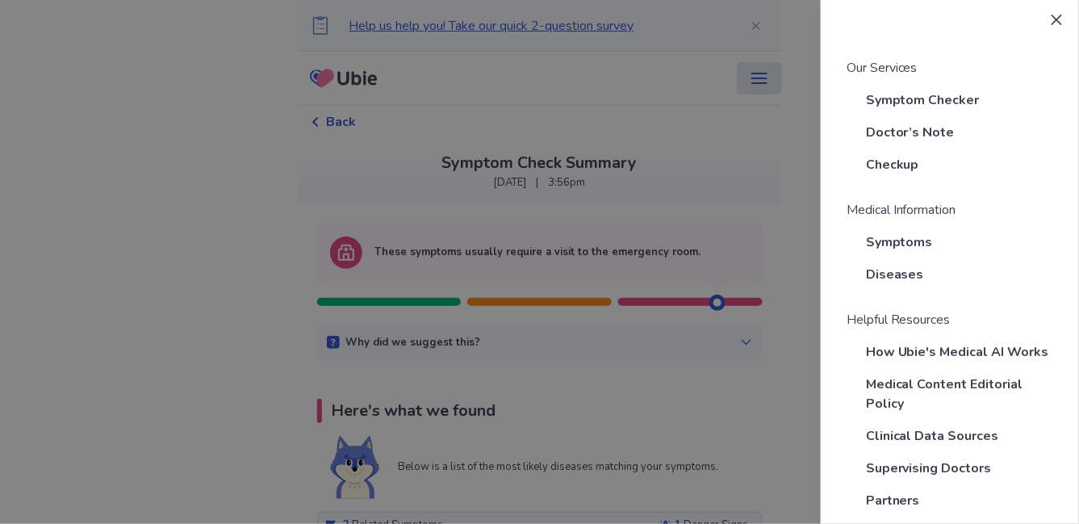
click at [749, 90] on div "Our Services Symptom Checker Doctor’s Note Checkup Medical Information Symptoms…" at bounding box center [539, 262] width 1079 height 524
